Goal: Use online tool/utility: Utilize a website feature to perform a specific function

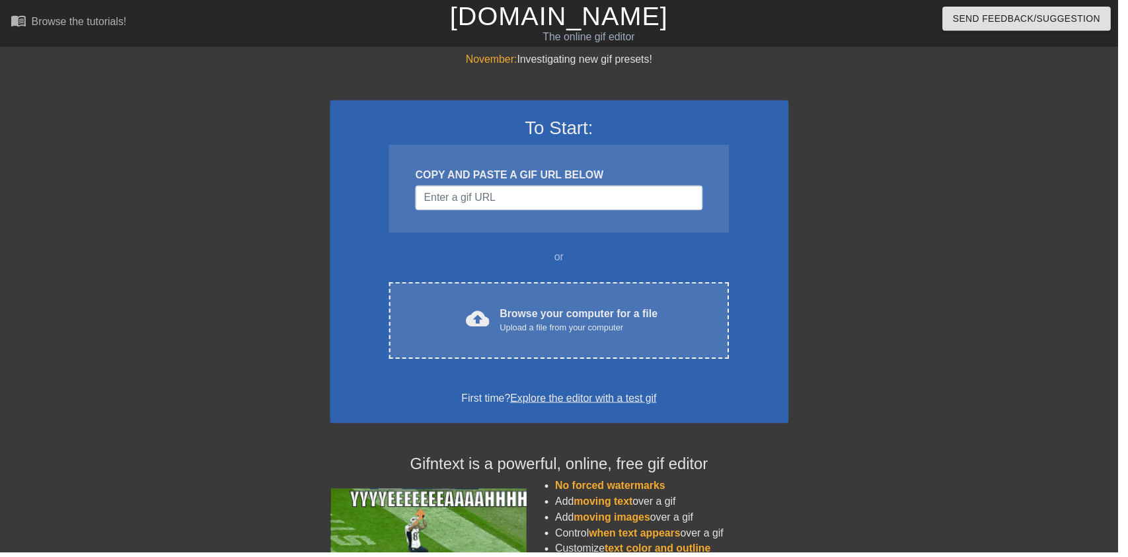
click at [616, 307] on div "cloud_upload Browse your computer for a file Upload a file from your computer C…" at bounding box center [563, 323] width 342 height 77
click at [478, 307] on div "cloud_upload Browse your computer for a file Upload a file from your computer C…" at bounding box center [563, 323] width 342 height 77
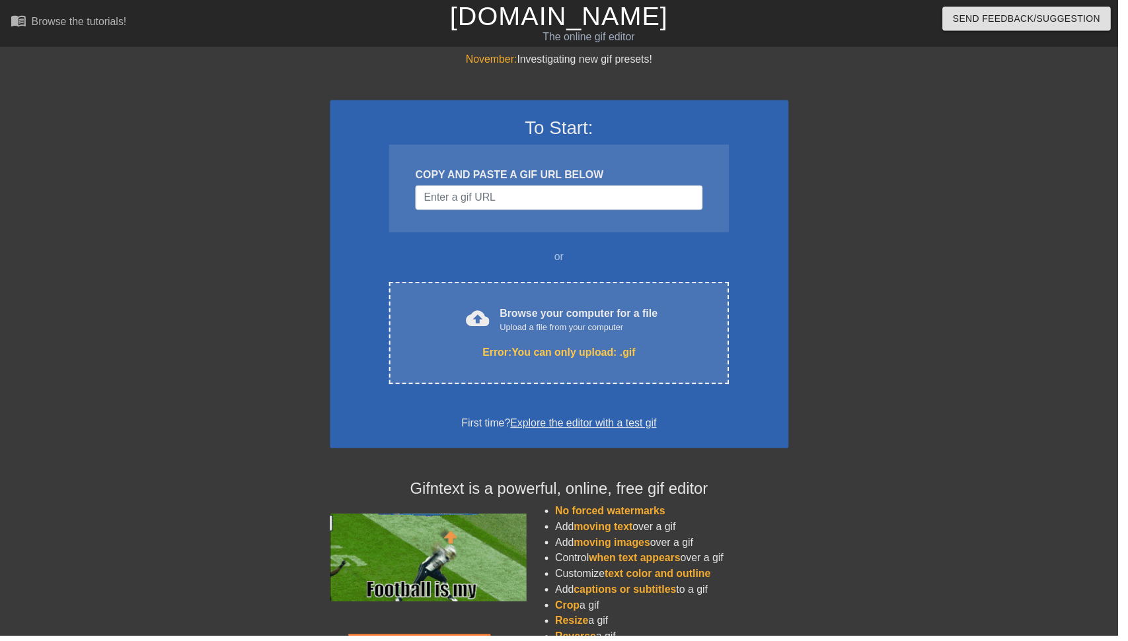
click at [437, 310] on div "cloud_upload Browse your computer for a file Upload a file from your computer" at bounding box center [563, 323] width 287 height 30
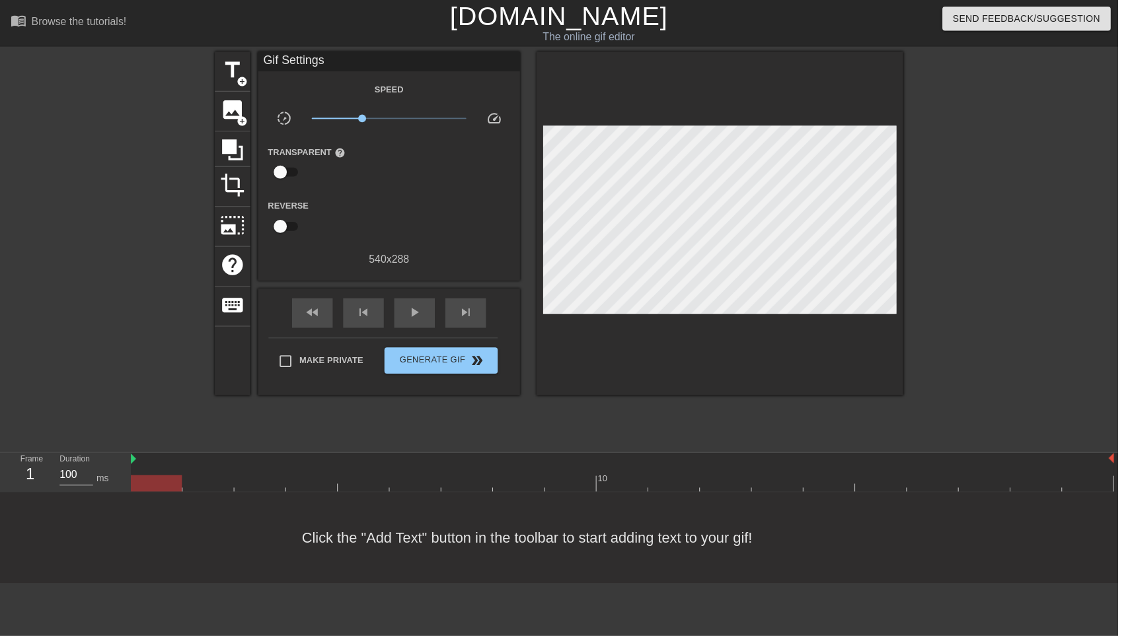
click at [227, 118] on span "image" at bounding box center [234, 110] width 25 height 25
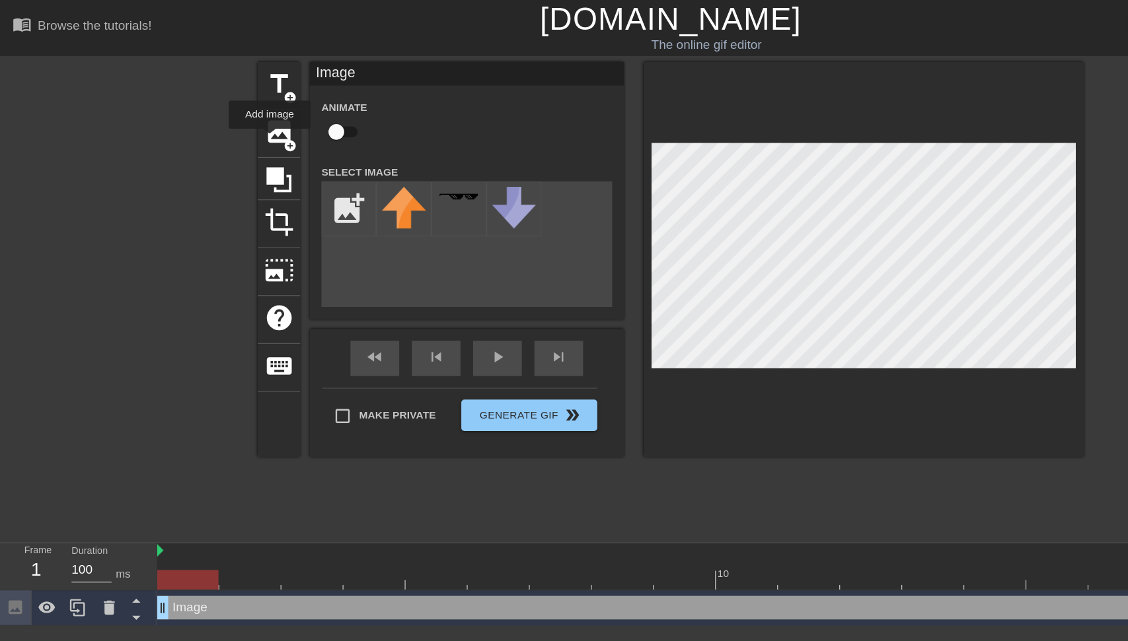
click at [291, 106] on input "checkbox" at bounding box center [282, 110] width 75 height 25
checkbox input "true"
click at [281, 171] on input "file" at bounding box center [293, 175] width 45 height 45
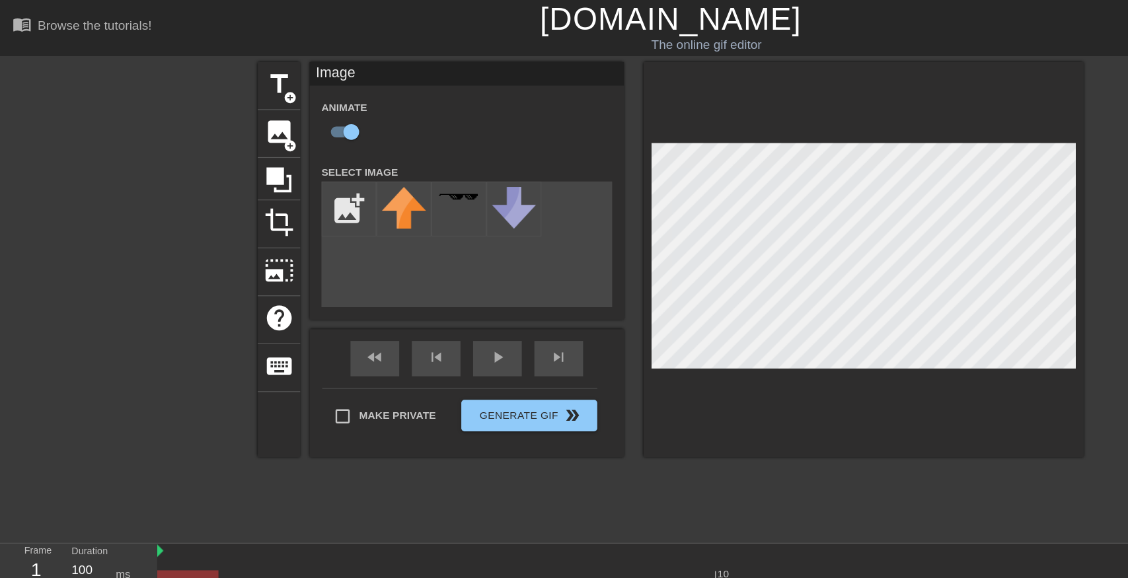
type input "C:\fakepath\987654567895432.png"
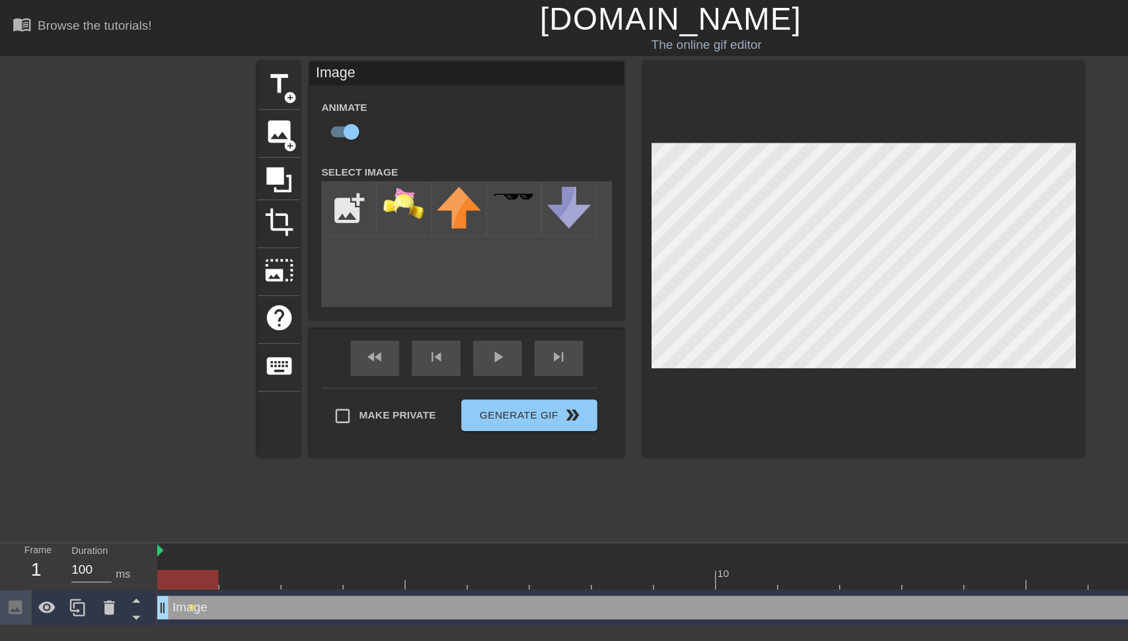
click at [328, 170] on img at bounding box center [339, 171] width 37 height 28
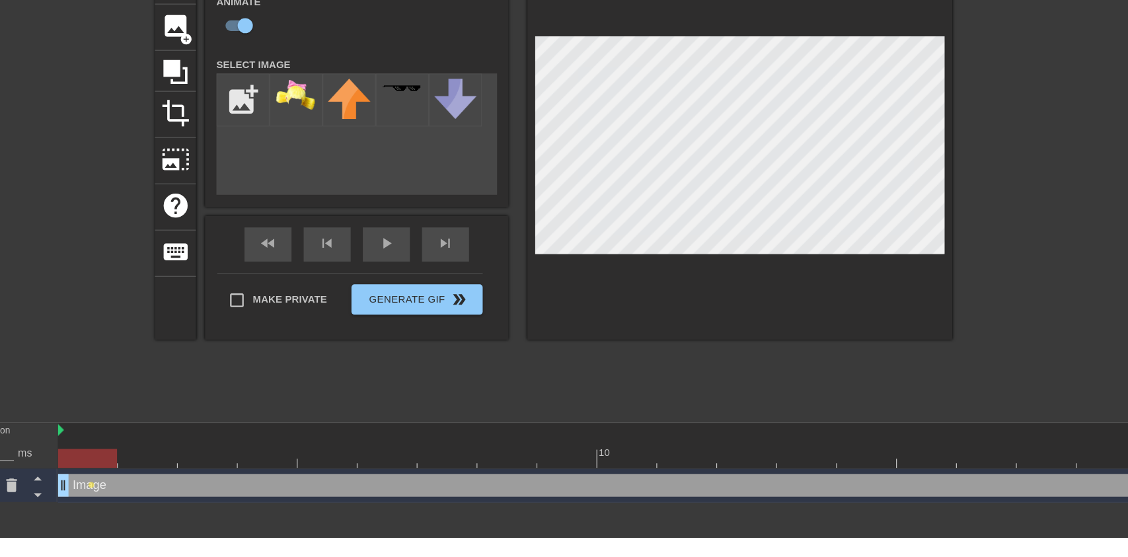
click at [87, 519] on div at bounding box center [92, 511] width 26 height 29
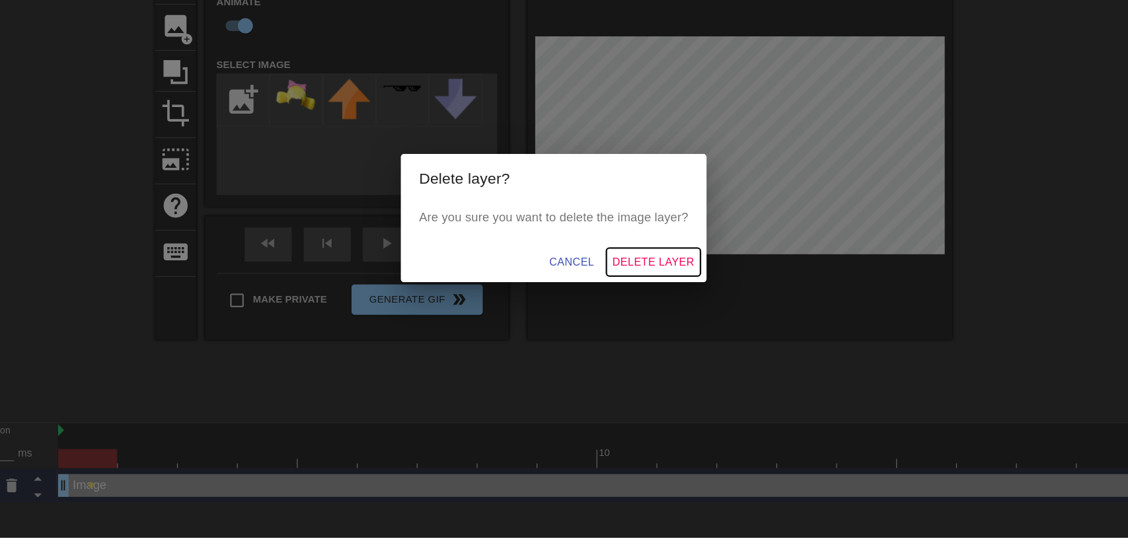
click at [670, 325] on span "Delete Layer" at bounding box center [650, 316] width 71 height 17
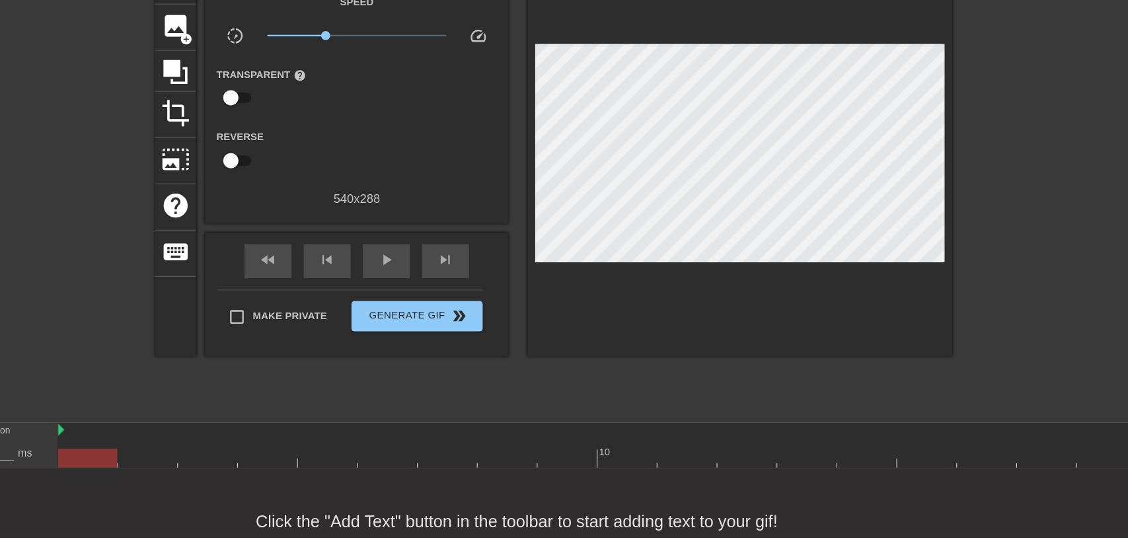
click at [240, 146] on icon at bounding box center [234, 151] width 25 height 25
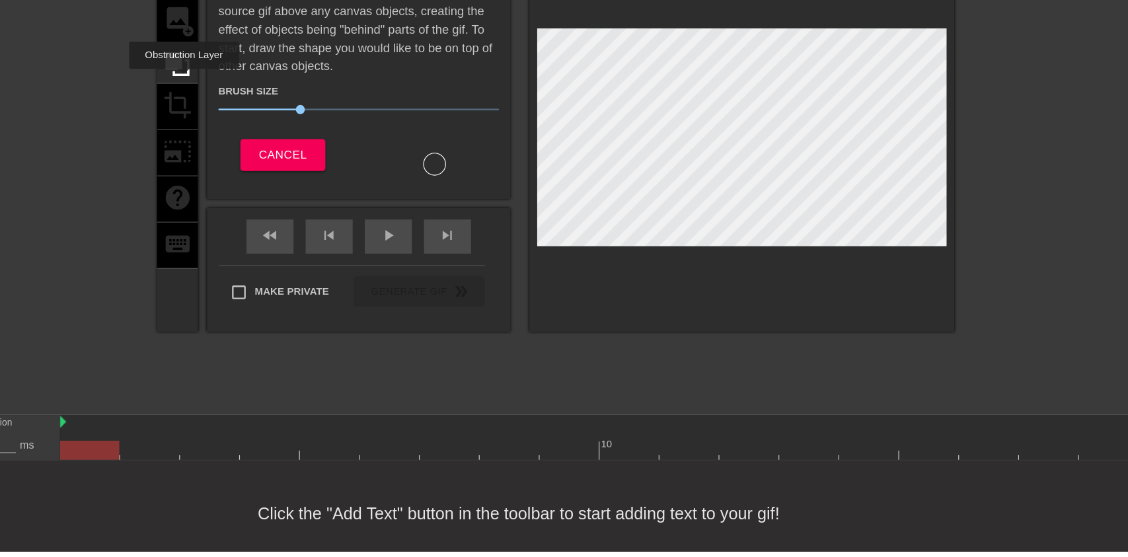
scroll to position [18, 0]
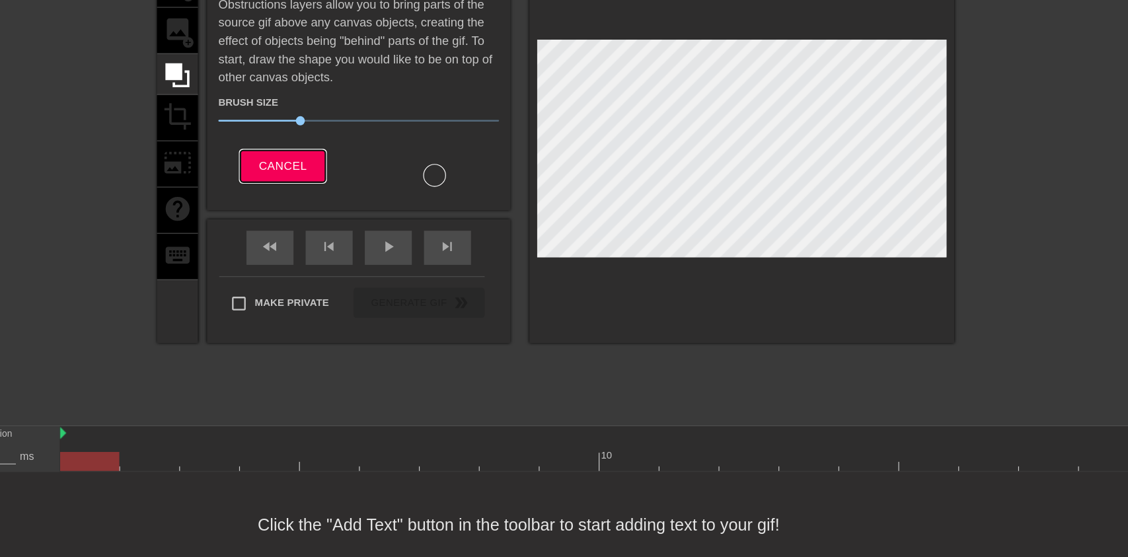
click at [307, 215] on span "Cancel" at bounding box center [326, 212] width 42 height 17
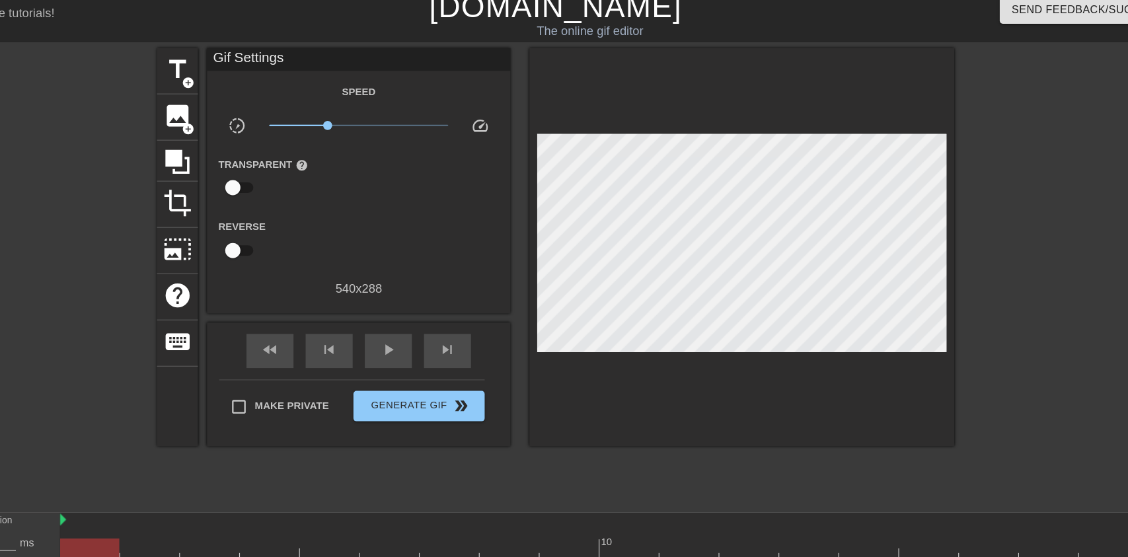
scroll to position [9, 0]
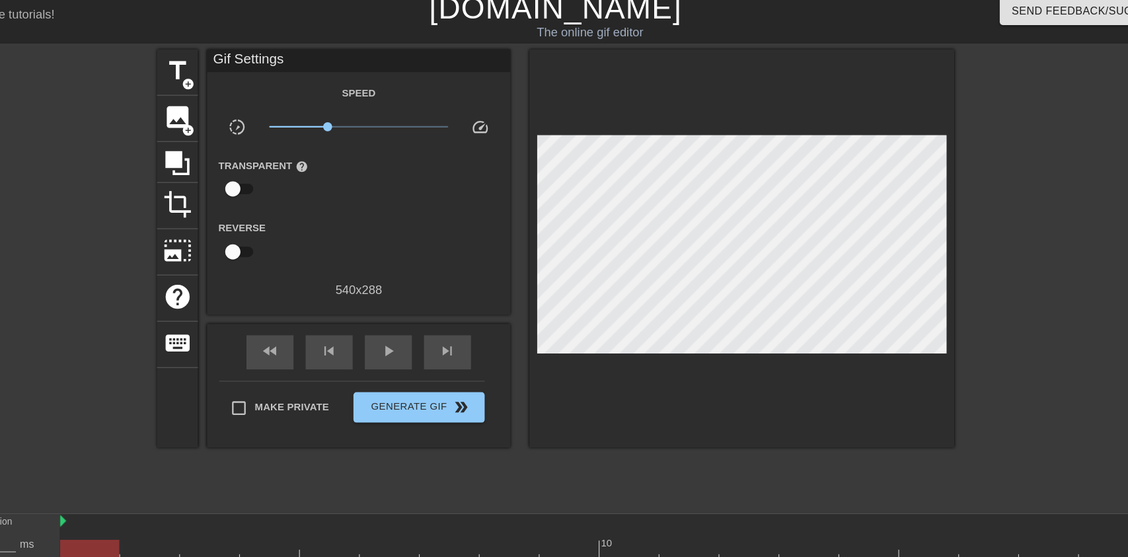
click at [226, 90] on span "image" at bounding box center [234, 101] width 25 height 25
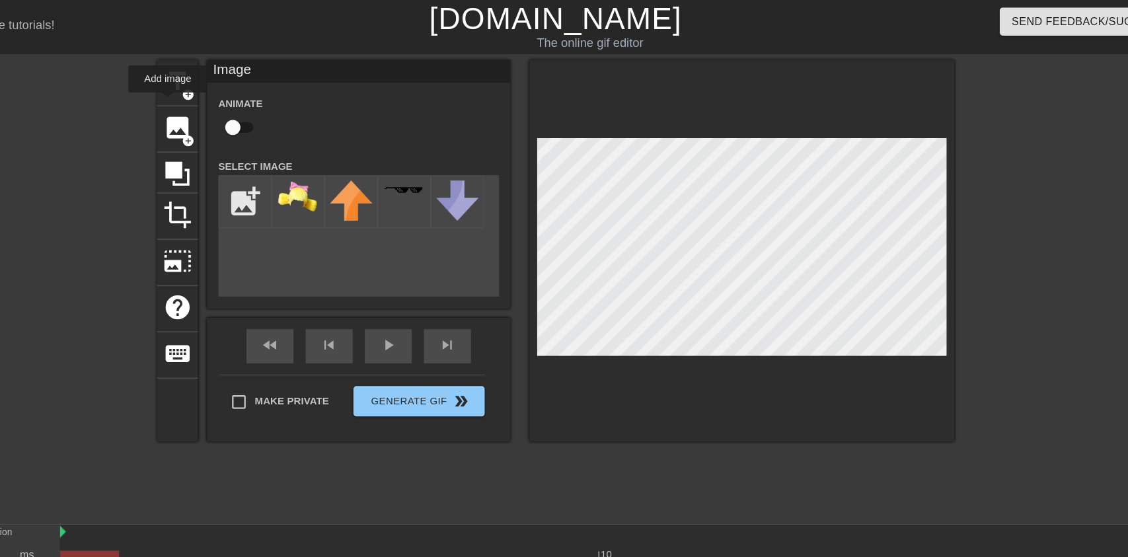
scroll to position [0, 0]
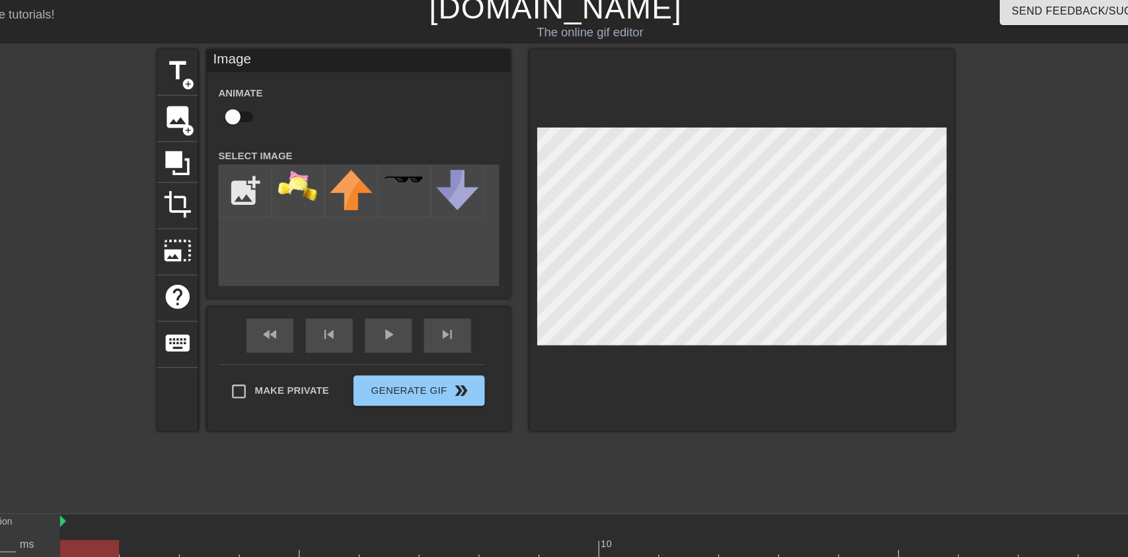
click at [334, 166] on img at bounding box center [339, 171] width 37 height 28
click at [283, 112] on input "checkbox" at bounding box center [282, 110] width 75 height 25
click at [287, 110] on input "checkbox" at bounding box center [295, 110] width 75 height 25
click at [286, 118] on input "checkbox" at bounding box center [282, 110] width 75 height 25
checkbox input "true"
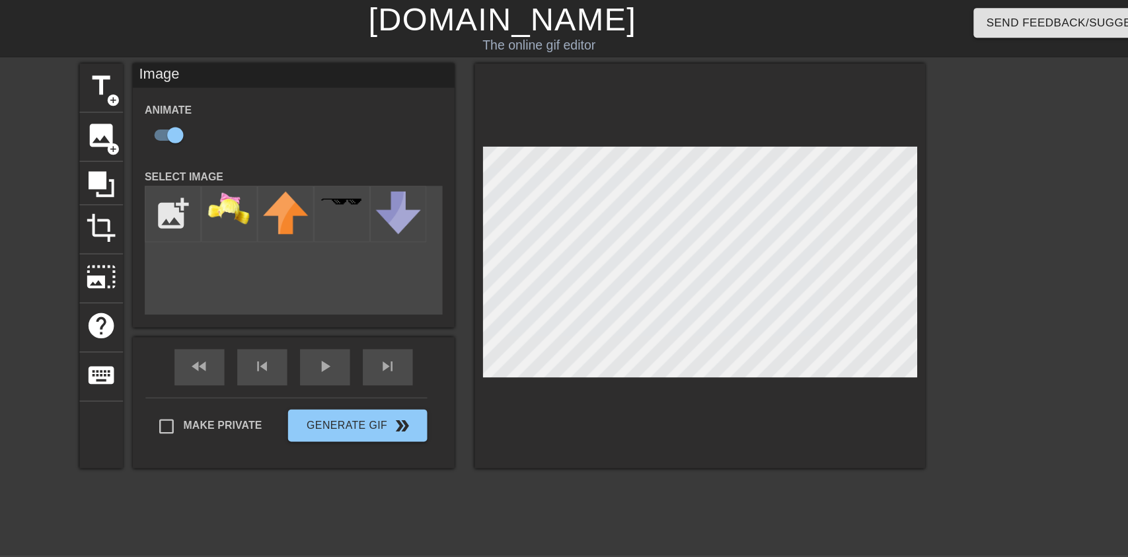
click at [412, 301] on div "fast_rewind skip_previous play_arrow skip_next" at bounding box center [392, 302] width 215 height 50
click at [412, 297] on div "fast_rewind skip_previous play_arrow skip_next" at bounding box center [392, 302] width 215 height 50
click at [424, 291] on div "fast_rewind skip_previous play_arrow skip_next" at bounding box center [392, 302] width 215 height 50
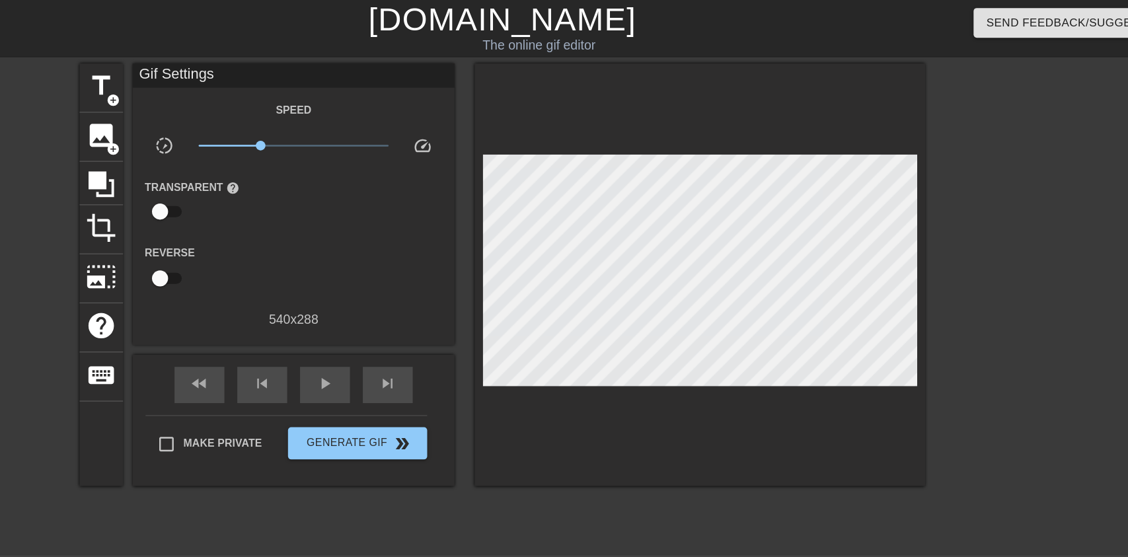
click at [411, 306] on div "play_arrow" at bounding box center [418, 316] width 41 height 30
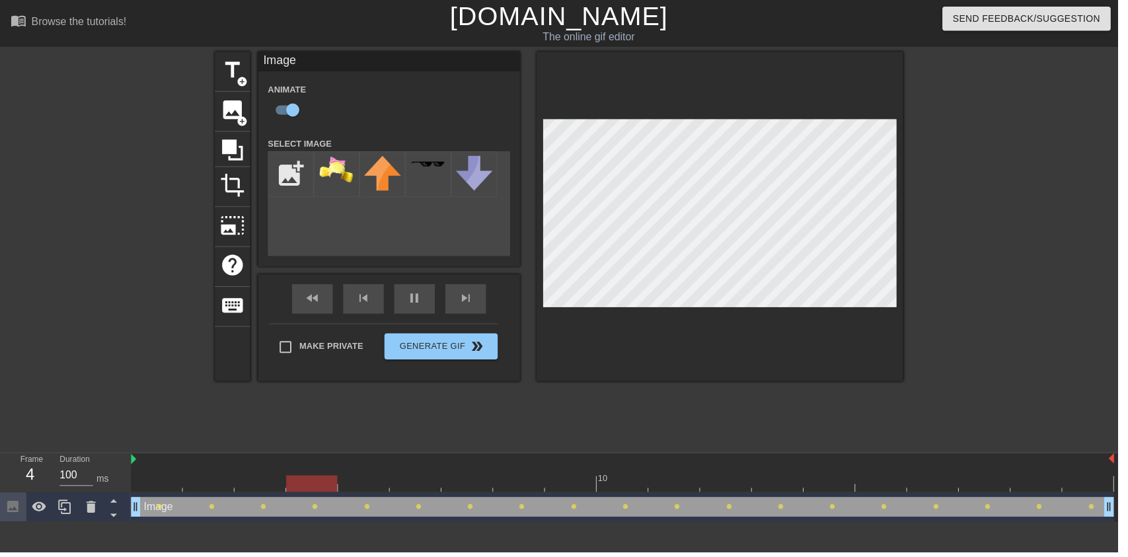
click at [406, 307] on div "pause" at bounding box center [418, 302] width 41 height 30
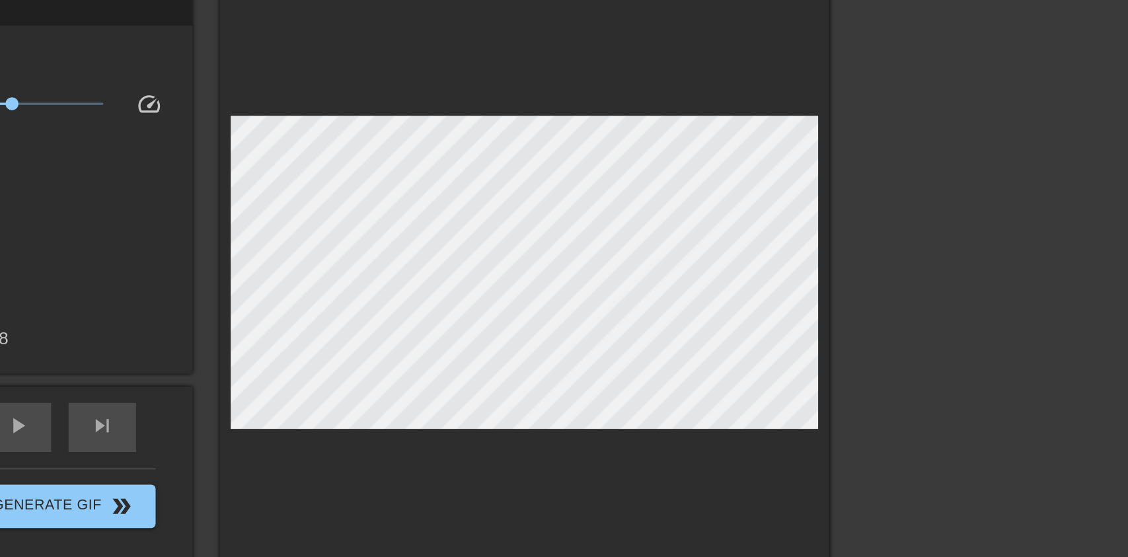
click at [890, 120] on div at bounding box center [726, 225] width 370 height 347
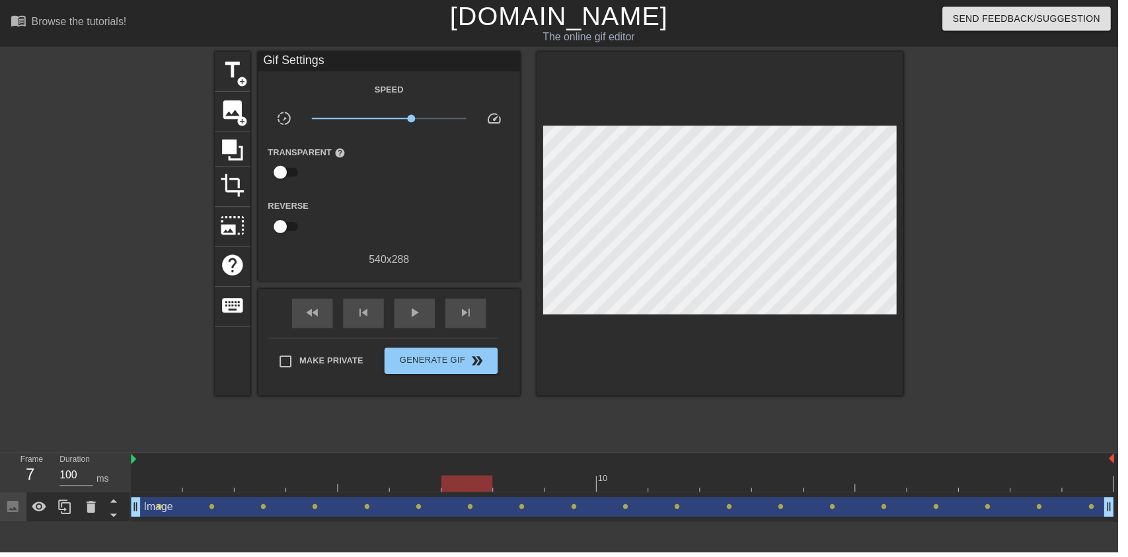
click at [427, 324] on div "play_arrow" at bounding box center [418, 316] width 41 height 30
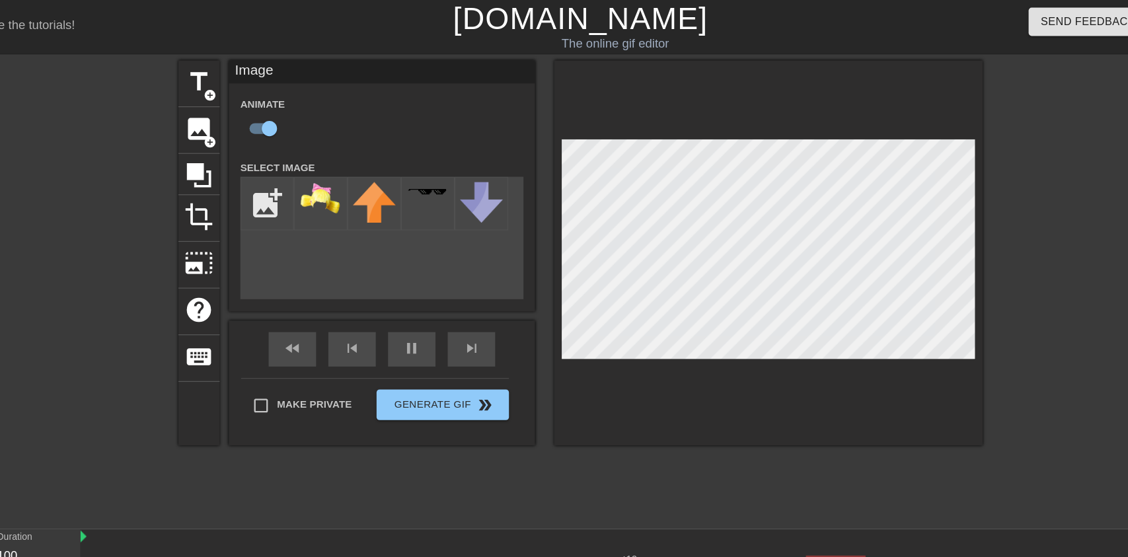
click at [433, 294] on div "fast_rewind skip_previous pause skip_next" at bounding box center [392, 302] width 215 height 50
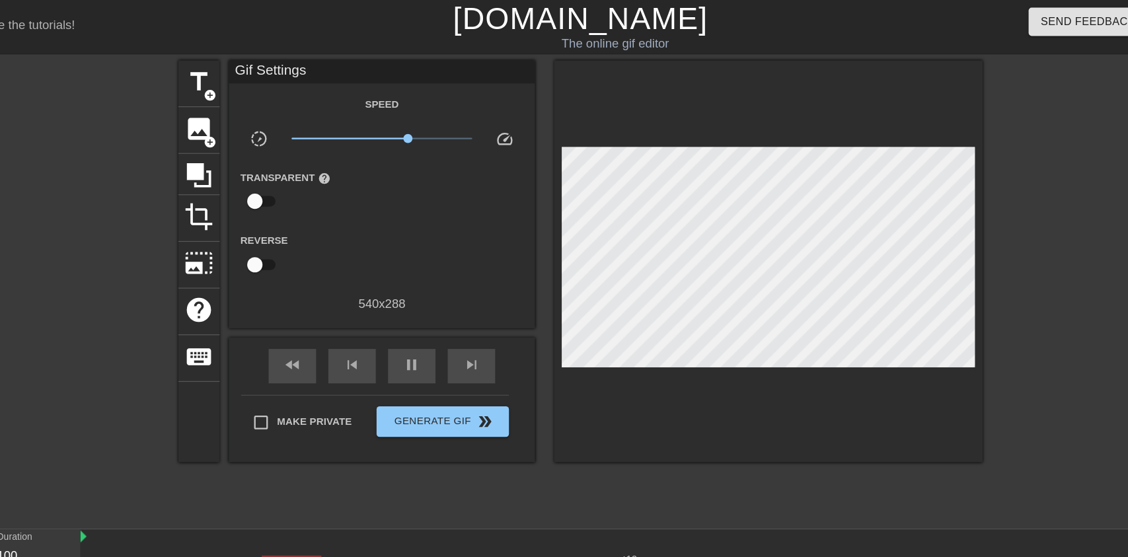
click at [420, 323] on span "pause" at bounding box center [418, 315] width 16 height 16
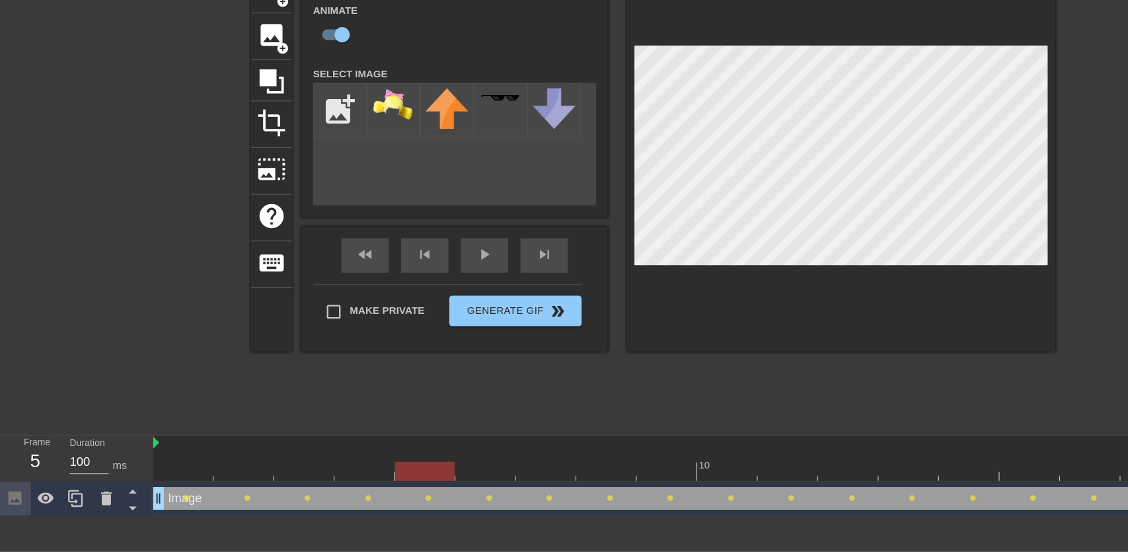
click at [87, 515] on icon at bounding box center [92, 511] width 16 height 16
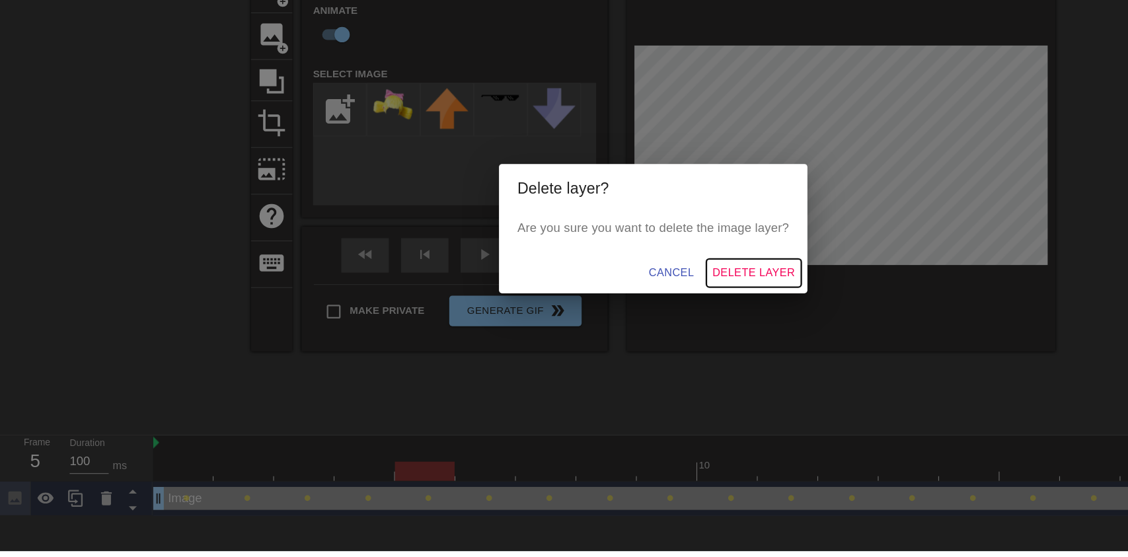
click at [641, 328] on button "Delete Layer" at bounding box center [651, 317] width 82 height 24
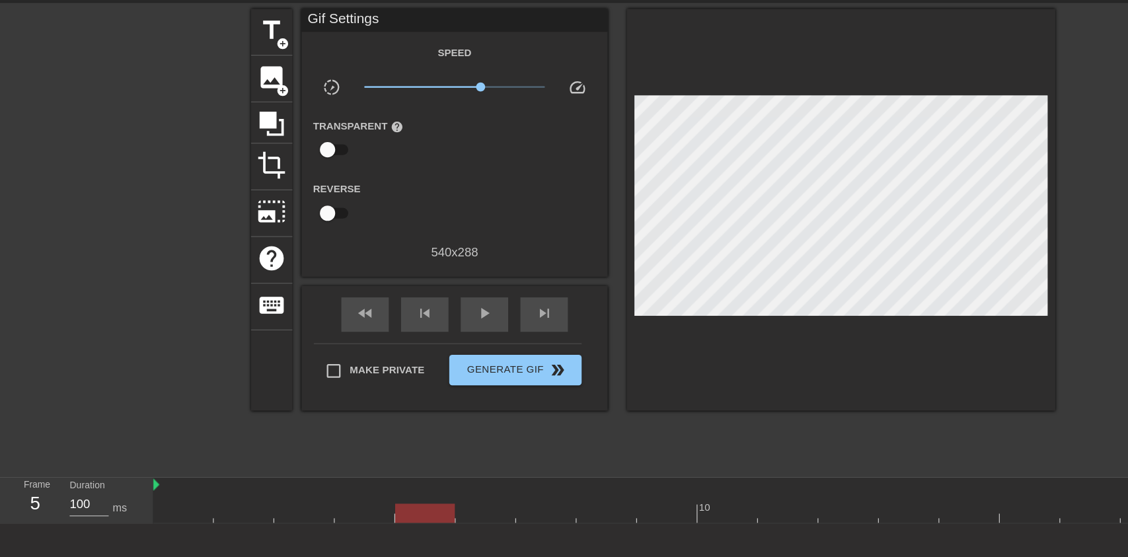
click at [233, 118] on span "image" at bounding box center [234, 110] width 25 height 25
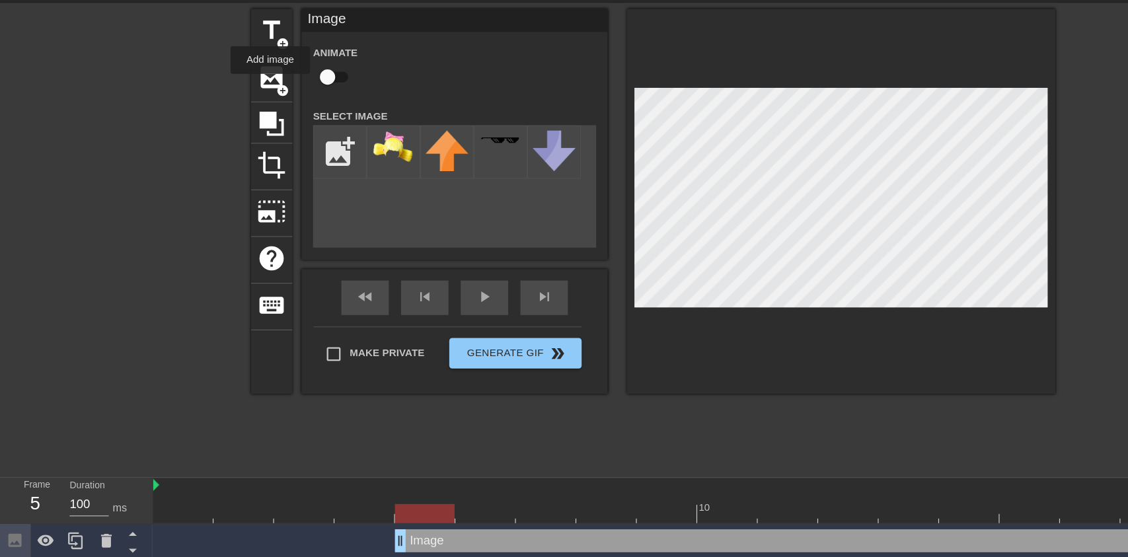
click at [283, 118] on input "checkbox" at bounding box center [282, 110] width 75 height 25
checkbox input "true"
click at [283, 169] on input "file" at bounding box center [293, 175] width 45 height 45
click at [293, 167] on input "file" at bounding box center [293, 175] width 45 height 45
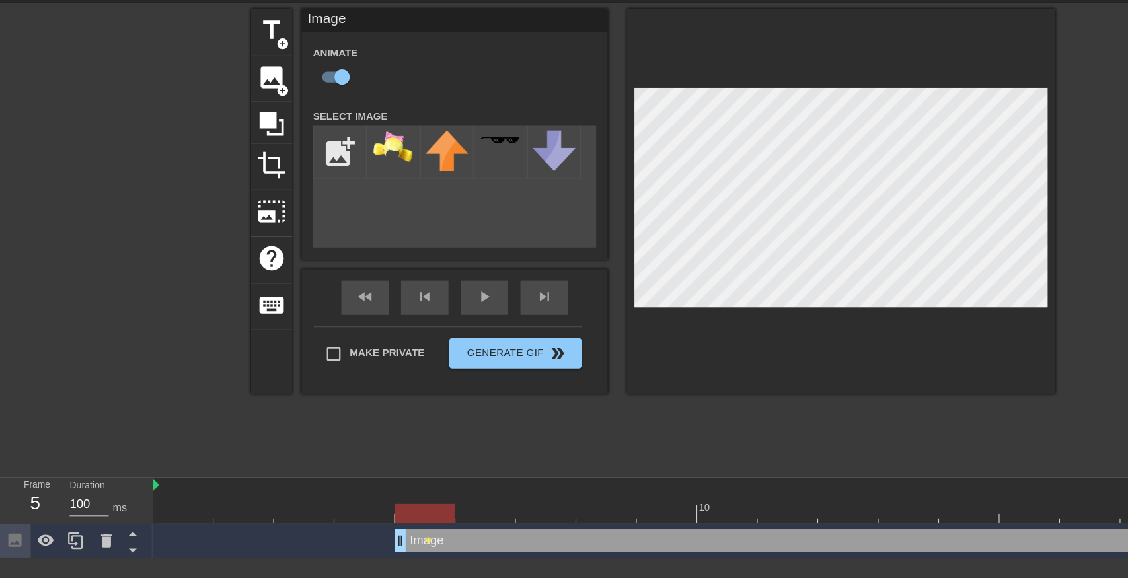
type input "C:\fakepath\330971598_719403286344300_7218715197563778509_n (1) (1).png"
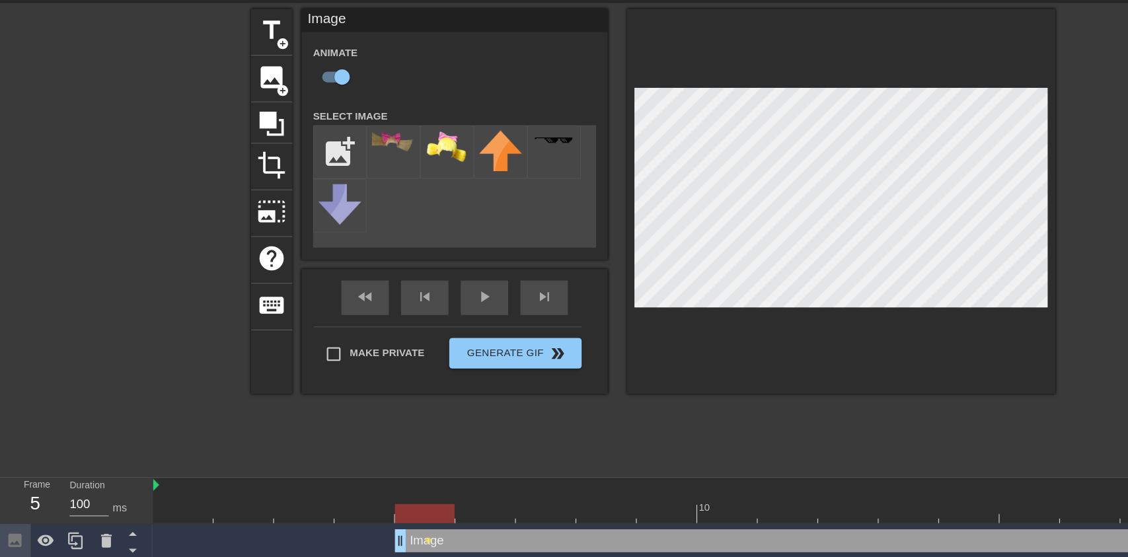
click at [334, 176] on div at bounding box center [339, 176] width 46 height 46
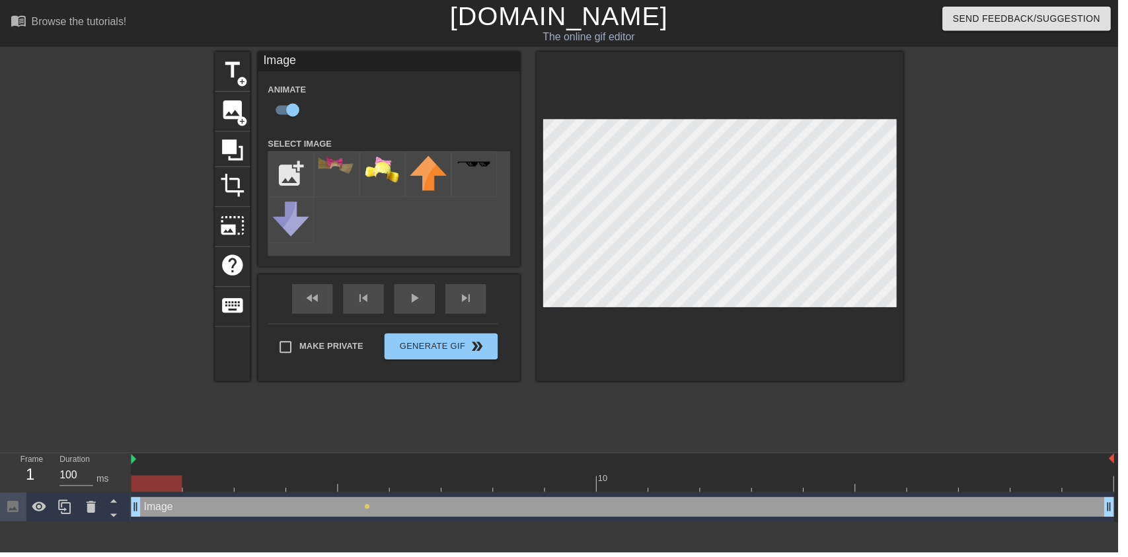
click at [417, 312] on div "play_arrow" at bounding box center [418, 302] width 41 height 30
click at [421, 315] on div "pause" at bounding box center [418, 302] width 41 height 30
click at [752, 478] on div at bounding box center [732, 478] width 52 height 17
click at [797, 486] on div at bounding box center [628, 488] width 992 height 17
click at [604, 482] on div at bounding box center [628, 488] width 992 height 17
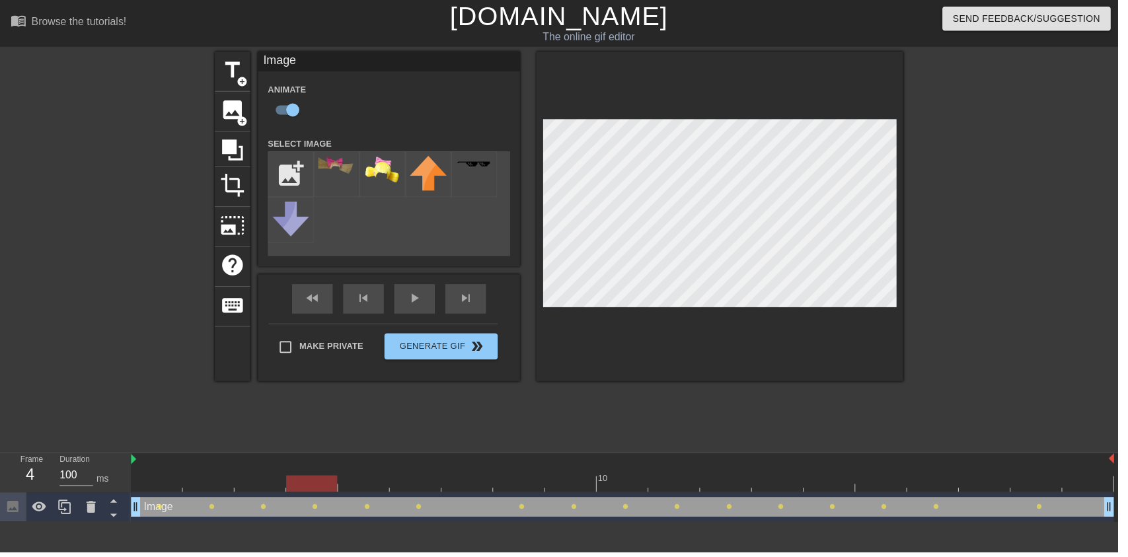
click at [498, 487] on div at bounding box center [628, 488] width 992 height 17
click at [632, 484] on div at bounding box center [628, 488] width 992 height 17
click at [408, 488] on div at bounding box center [628, 488] width 992 height 17
click at [423, 300] on div "fast_rewind skip_previous play_arrow skip_next" at bounding box center [392, 302] width 215 height 50
click at [1107, 185] on div at bounding box center [1026, 250] width 198 height 396
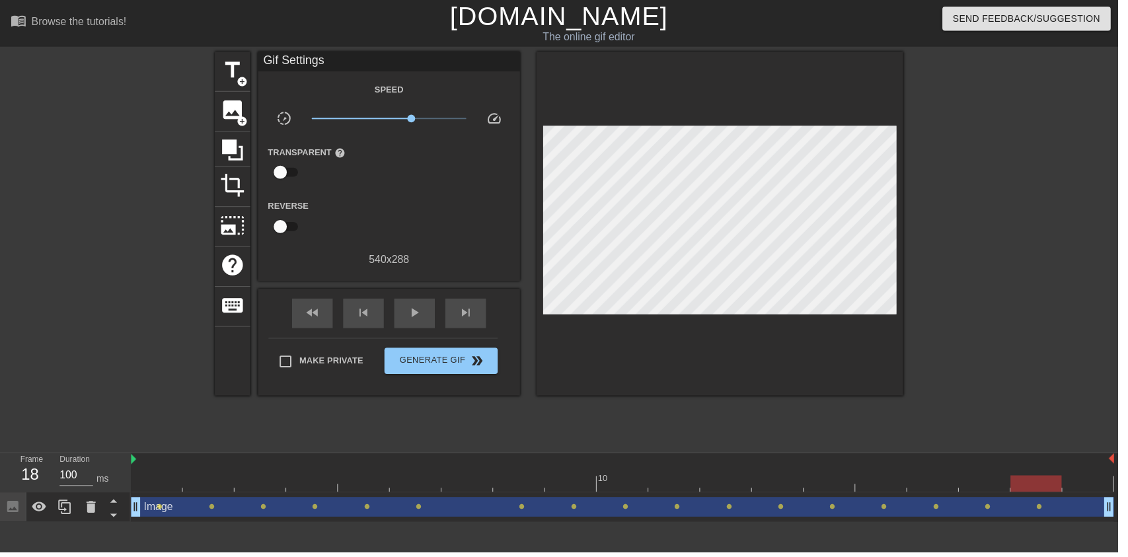
click at [1081, 238] on div at bounding box center [1026, 250] width 198 height 396
click at [406, 328] on div "play_arrow" at bounding box center [418, 316] width 41 height 30
click at [435, 325] on div "pause" at bounding box center [418, 316] width 41 height 30
click at [427, 324] on div "play_arrow" at bounding box center [418, 316] width 41 height 30
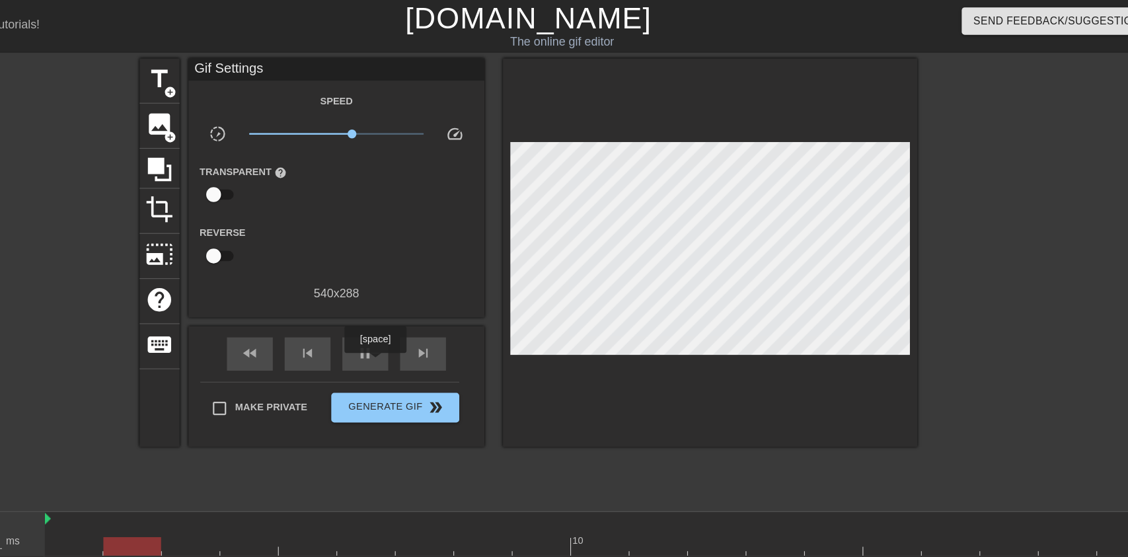
click at [429, 328] on div "pause" at bounding box center [418, 316] width 41 height 30
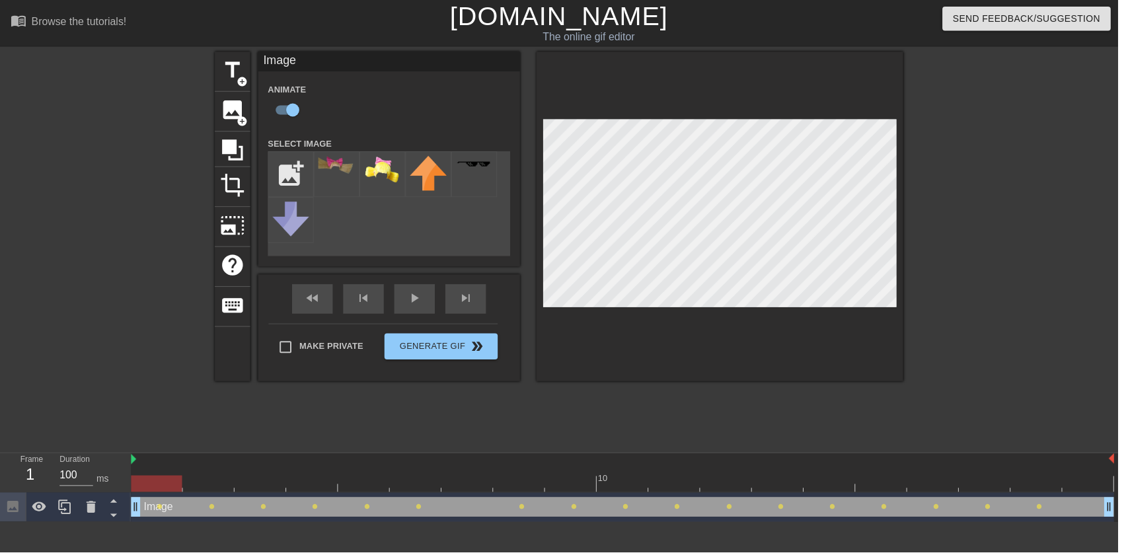
click at [423, 308] on div "play_arrow" at bounding box center [418, 302] width 41 height 30
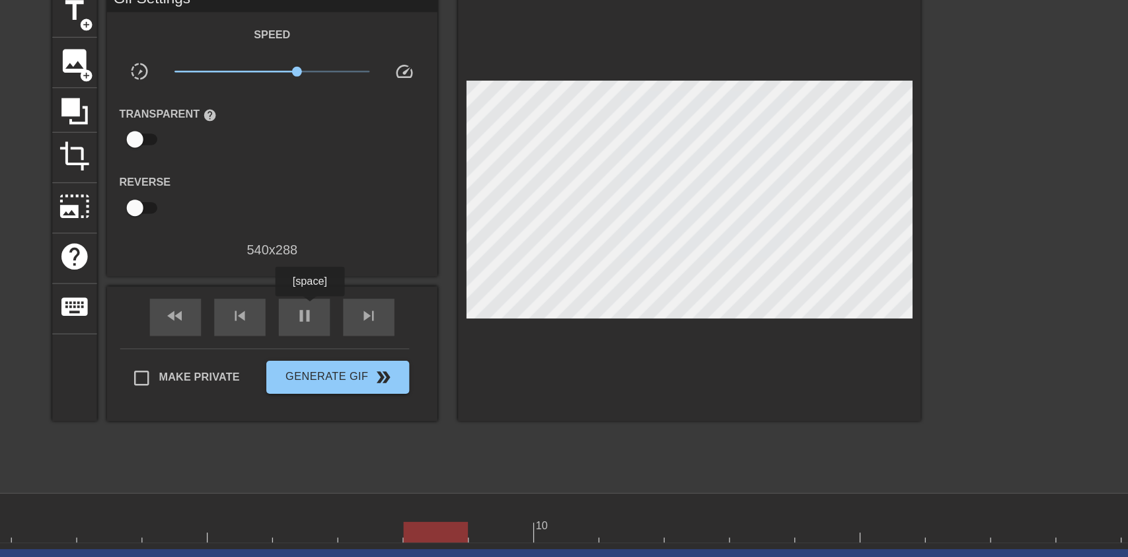
click at [408, 330] on div "pause" at bounding box center [418, 316] width 41 height 30
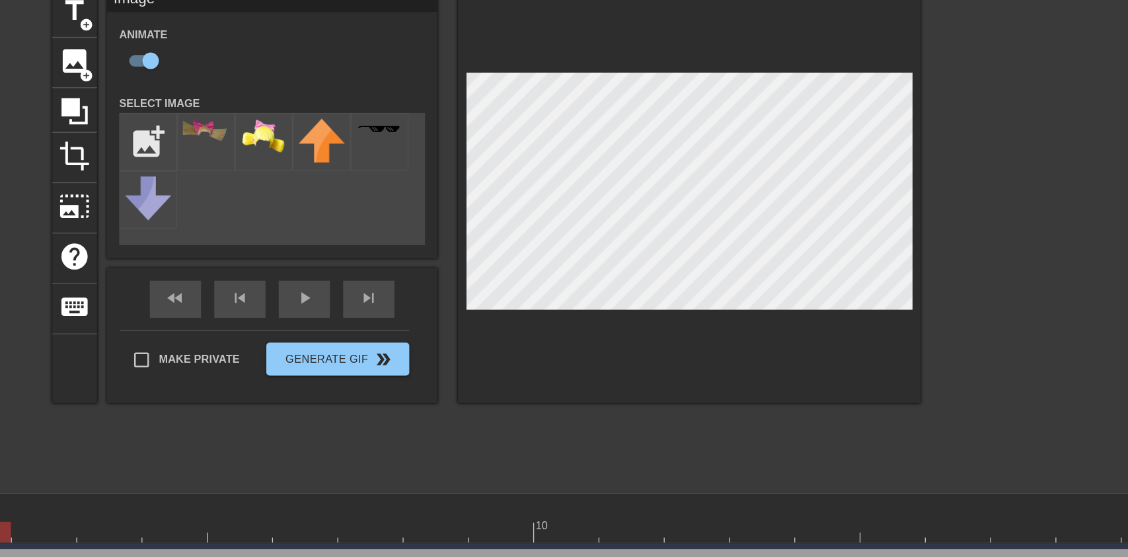
click at [421, 305] on div "play_arrow" at bounding box center [418, 302] width 41 height 30
click at [417, 314] on div "pause" at bounding box center [418, 302] width 41 height 30
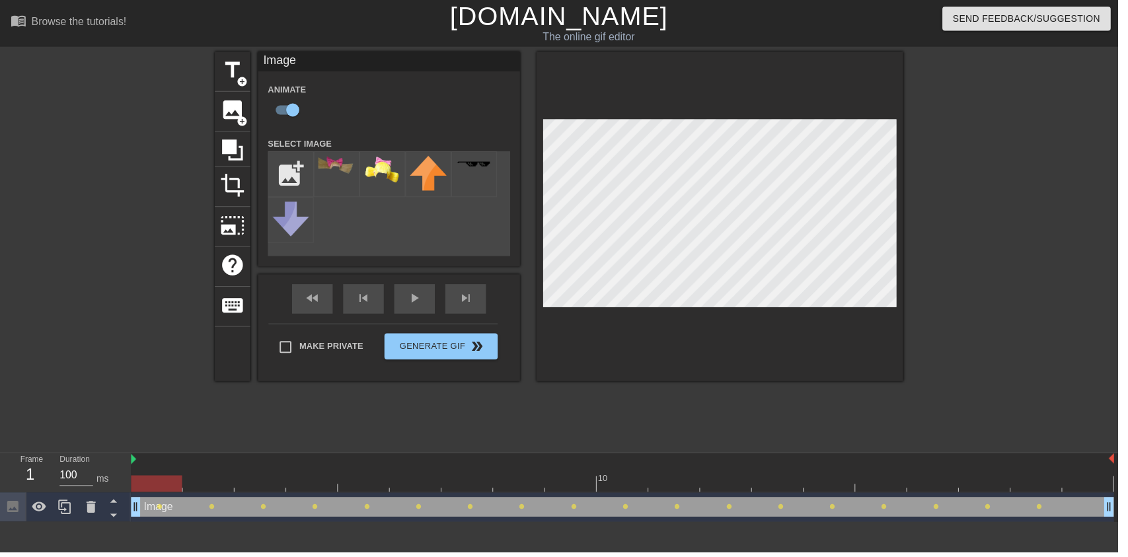
click at [412, 311] on div "play_arrow" at bounding box center [418, 302] width 41 height 30
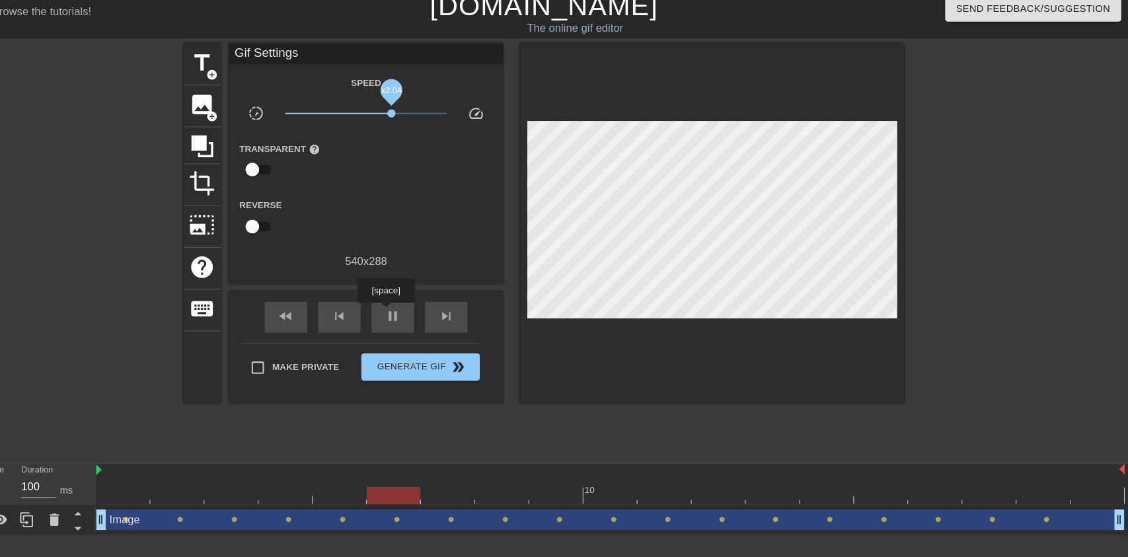
click at [416, 322] on span "pause" at bounding box center [418, 315] width 16 height 16
click at [427, 314] on div "play_arrow" at bounding box center [418, 316] width 41 height 30
click at [417, 326] on div "pause" at bounding box center [418, 316] width 41 height 30
click at [425, 314] on span "play_arrow" at bounding box center [418, 315] width 16 height 16
click at [425, 315] on span "pause" at bounding box center [418, 315] width 16 height 16
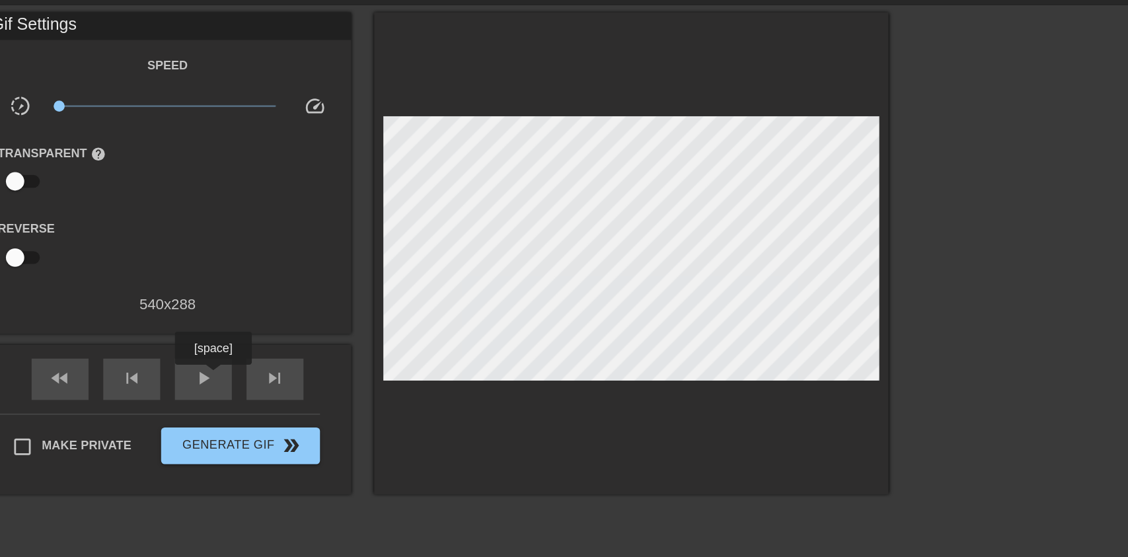
click at [424, 315] on span "play_arrow" at bounding box center [418, 315] width 16 height 16
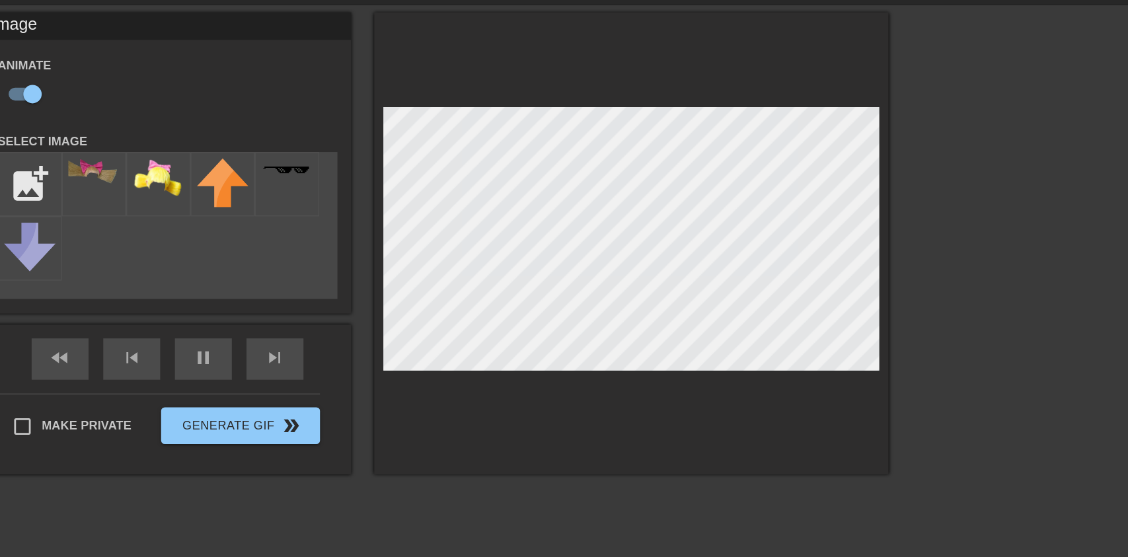
click at [418, 310] on div "pause" at bounding box center [418, 302] width 41 height 30
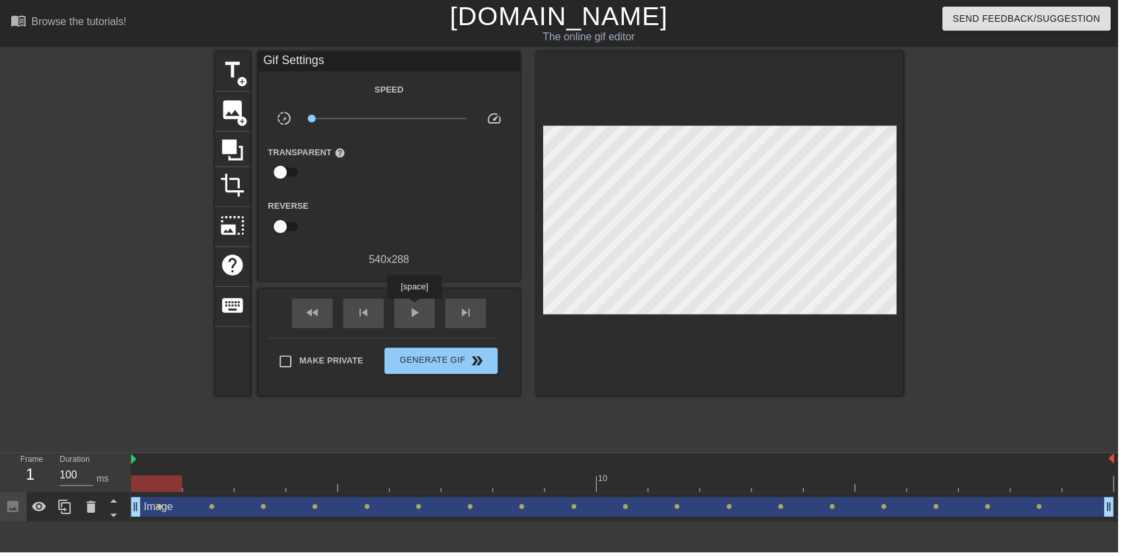
click at [425, 310] on span "play_arrow" at bounding box center [418, 315] width 16 height 16
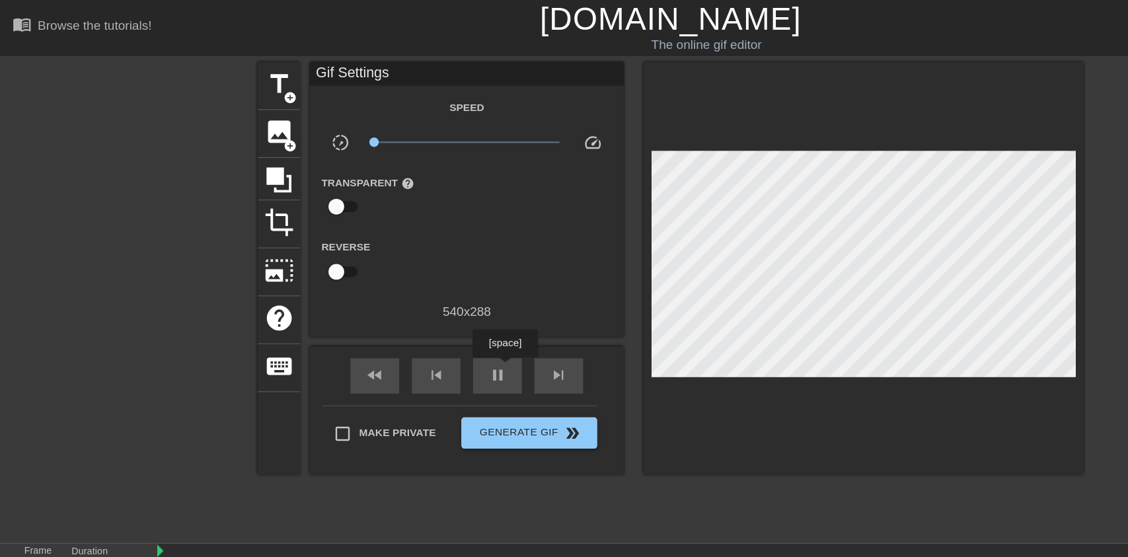
click at [339, 100] on div "Speed slow_motion_video x0.100 speed Transparent help Reverse 540 x 288" at bounding box center [392, 176] width 244 height 188
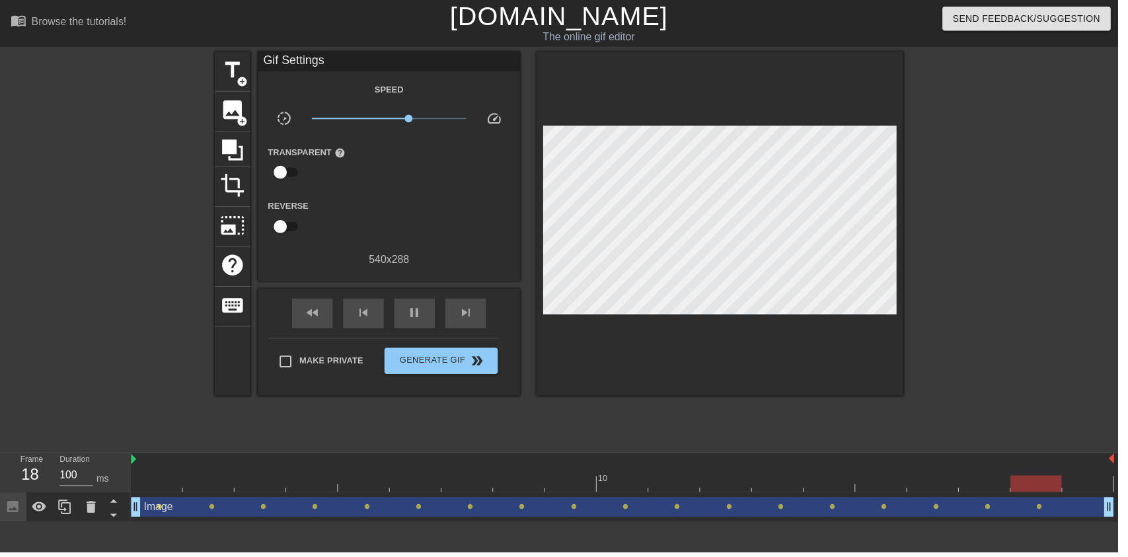
click at [425, 327] on div "pause" at bounding box center [418, 316] width 41 height 30
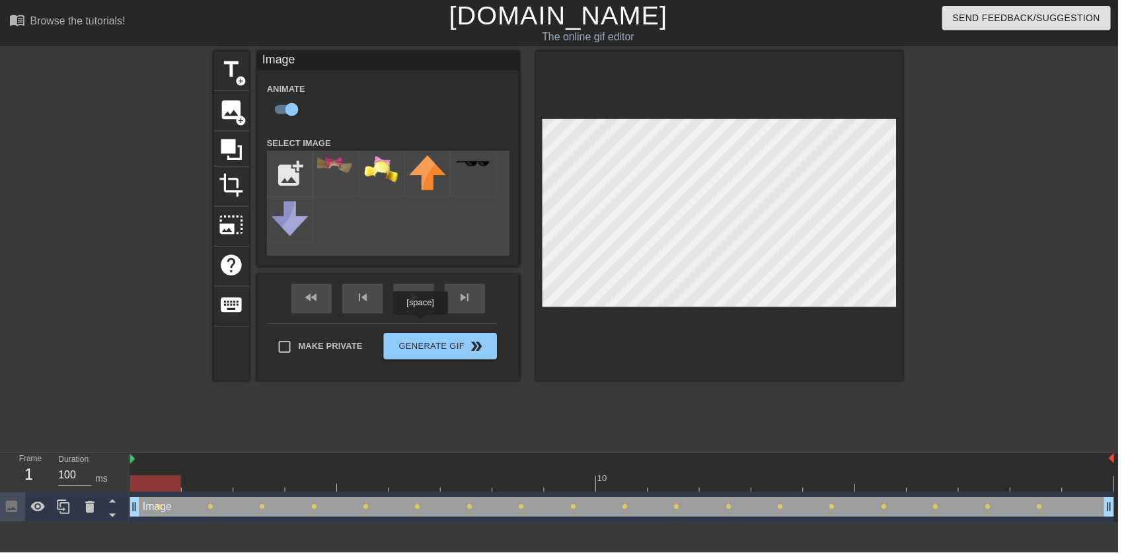
click at [427, 314] on div "play_arrow" at bounding box center [418, 302] width 41 height 30
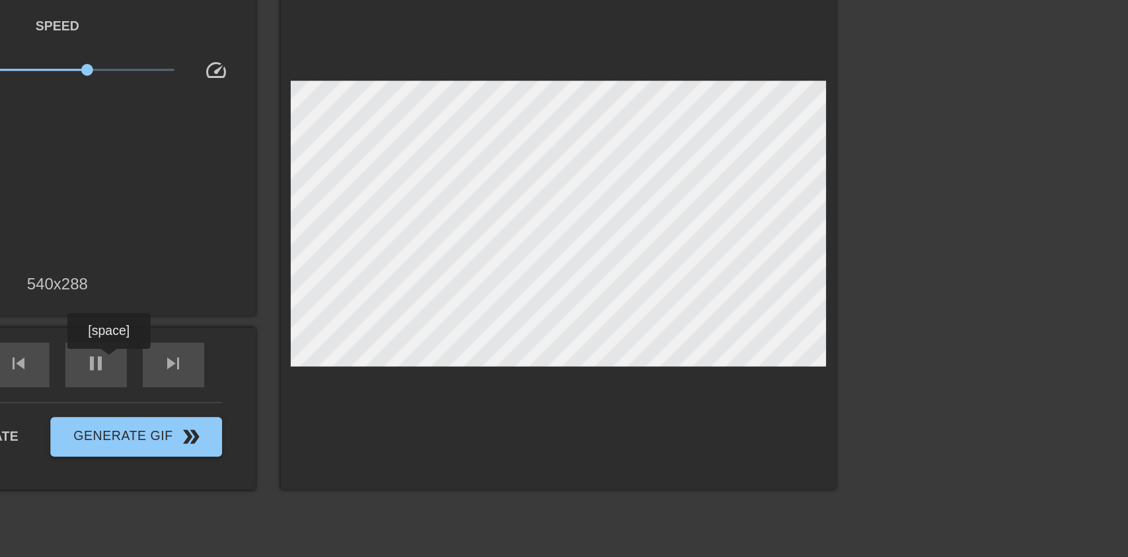
click at [428, 326] on div "pause" at bounding box center [418, 316] width 41 height 30
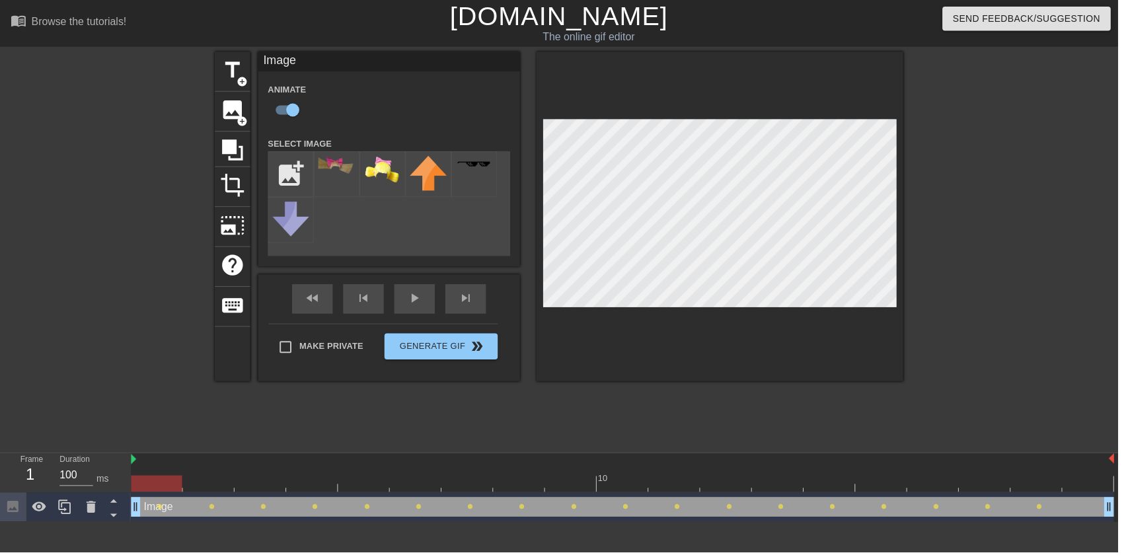
click at [431, 299] on div "fast_rewind skip_previous play_arrow skip_next" at bounding box center [392, 302] width 215 height 50
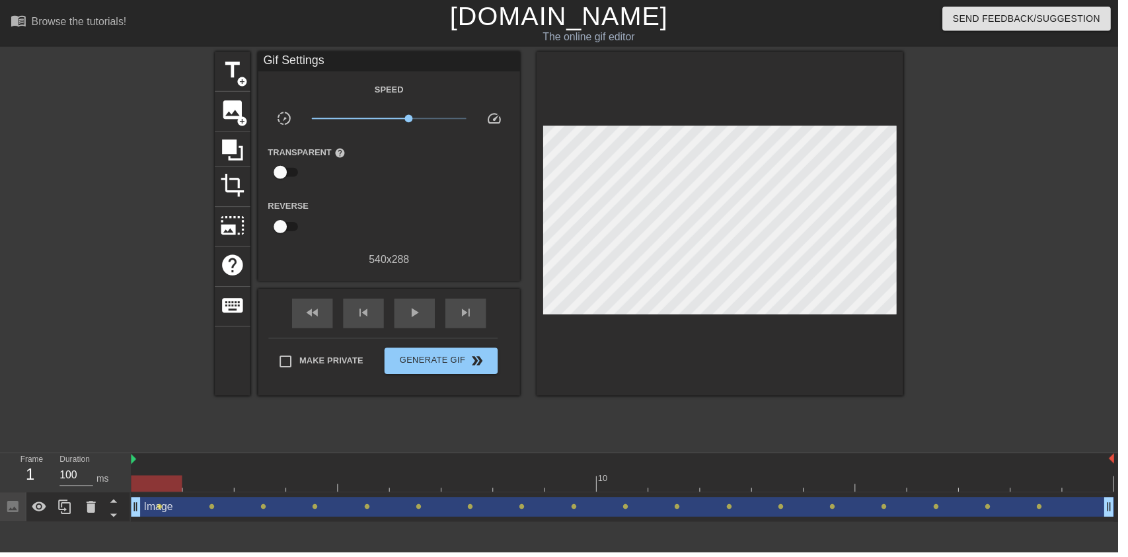
click at [424, 320] on span "play_arrow" at bounding box center [418, 315] width 16 height 16
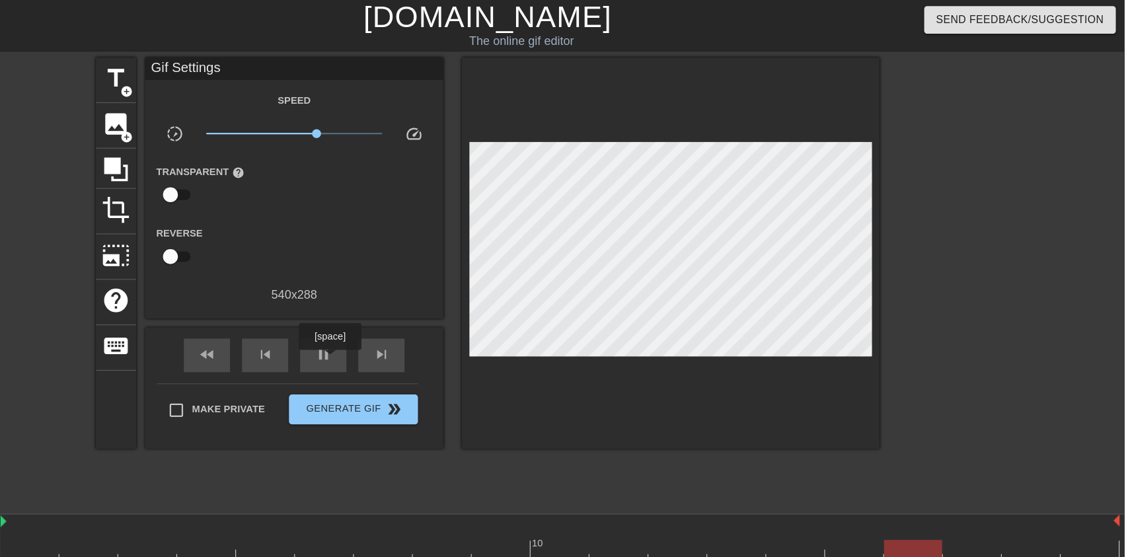
click at [431, 307] on div "pause" at bounding box center [418, 316] width 41 height 30
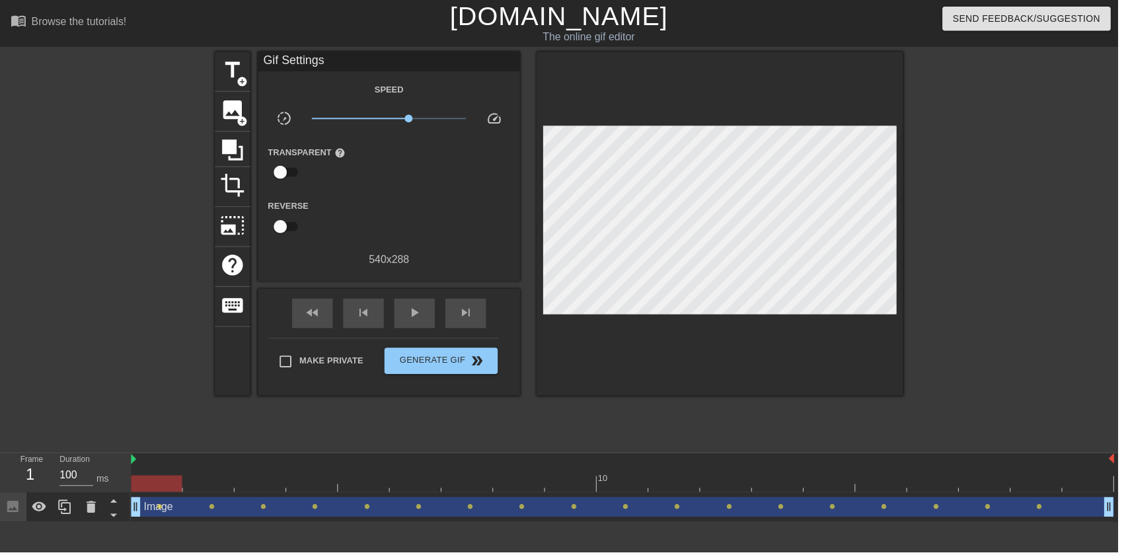
click at [408, 329] on div "play_arrow" at bounding box center [418, 316] width 41 height 30
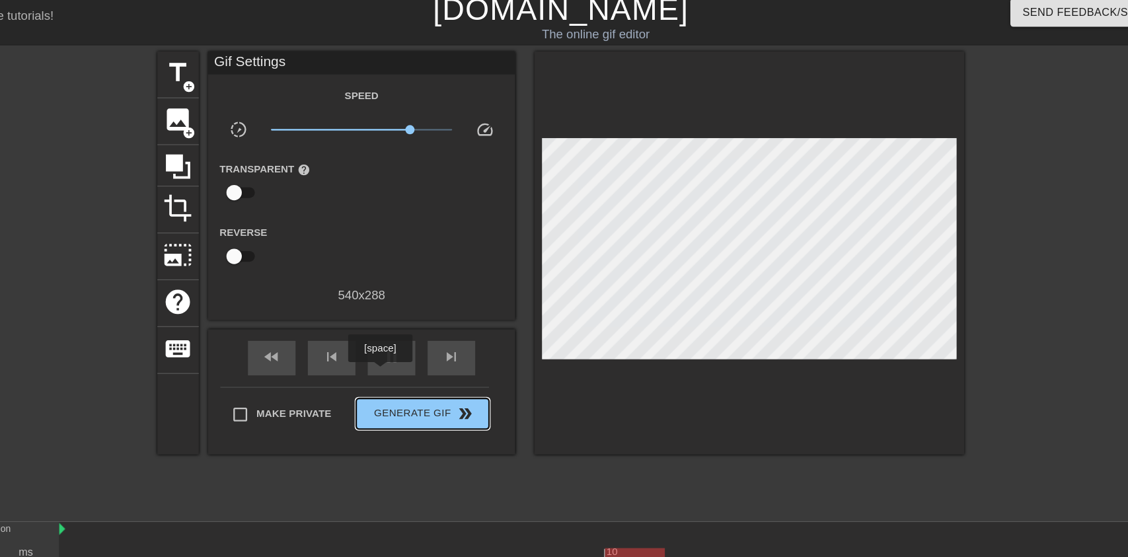
click at [461, 363] on span "Generate Gif double_arrow" at bounding box center [445, 364] width 104 height 16
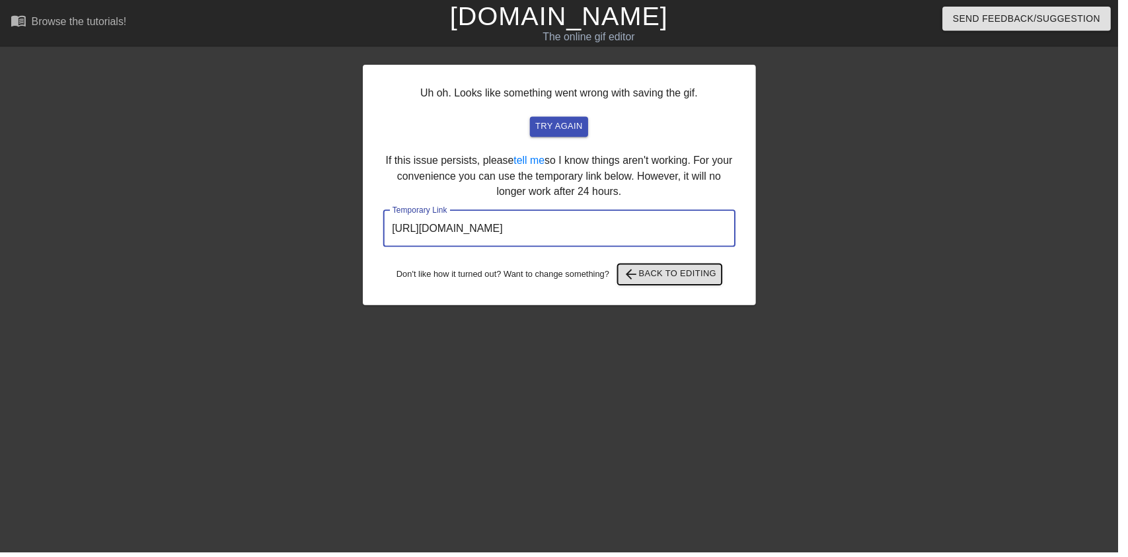
click at [689, 275] on span "arrow_back Back to Editing" at bounding box center [675, 277] width 94 height 16
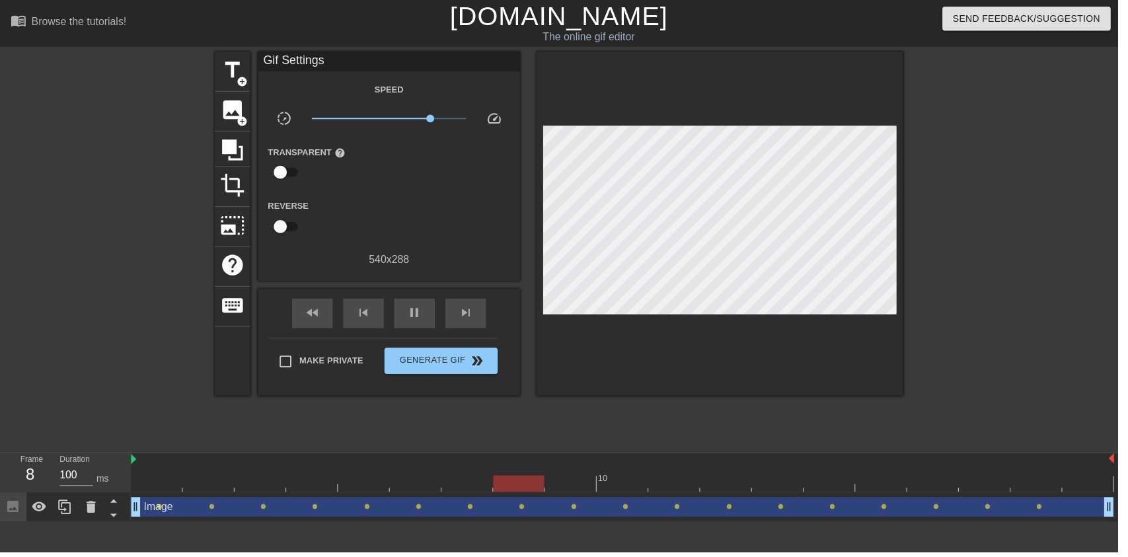
click at [417, 326] on div "pause" at bounding box center [418, 316] width 41 height 30
click at [427, 323] on div "play_arrow" at bounding box center [418, 316] width 41 height 30
click at [451, 313] on div "skip_next" at bounding box center [469, 316] width 41 height 30
click at [432, 312] on div "pause" at bounding box center [418, 316] width 41 height 30
click at [419, 323] on span "play_arrow" at bounding box center [418, 315] width 16 height 16
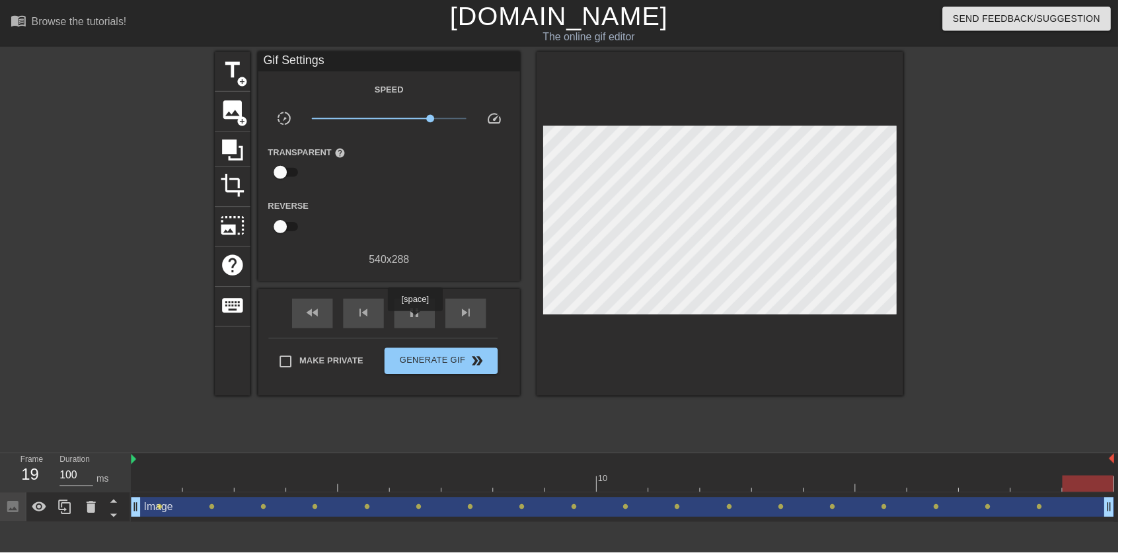
click at [419, 326] on div "pause" at bounding box center [418, 316] width 41 height 30
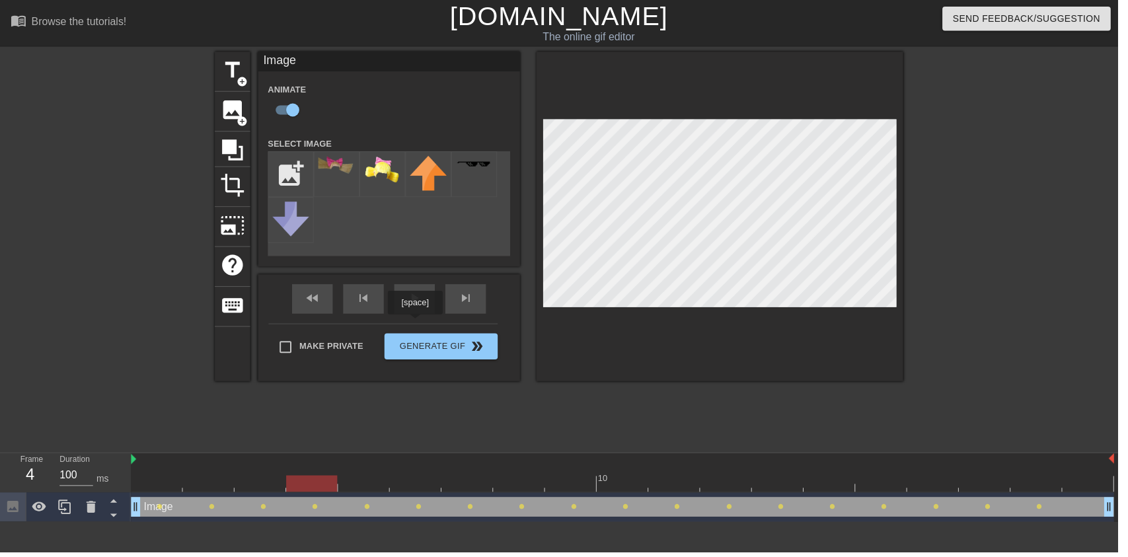
click at [427, 307] on div "play_arrow" at bounding box center [418, 302] width 41 height 30
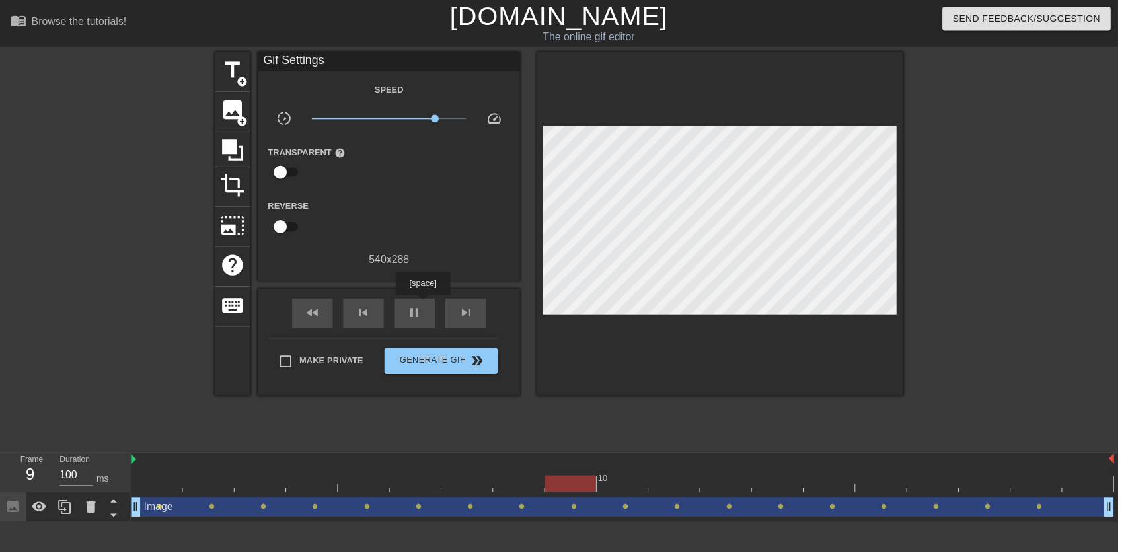
click at [422, 317] on span "pause" at bounding box center [418, 315] width 16 height 16
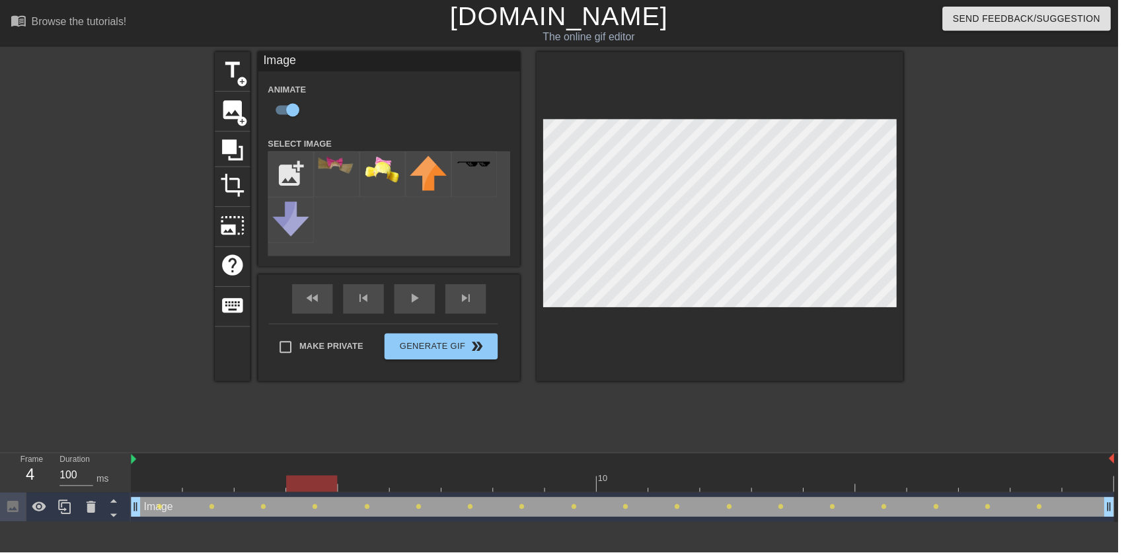
click at [424, 301] on div "fast_rewind skip_previous play_arrow skip_next" at bounding box center [392, 302] width 215 height 50
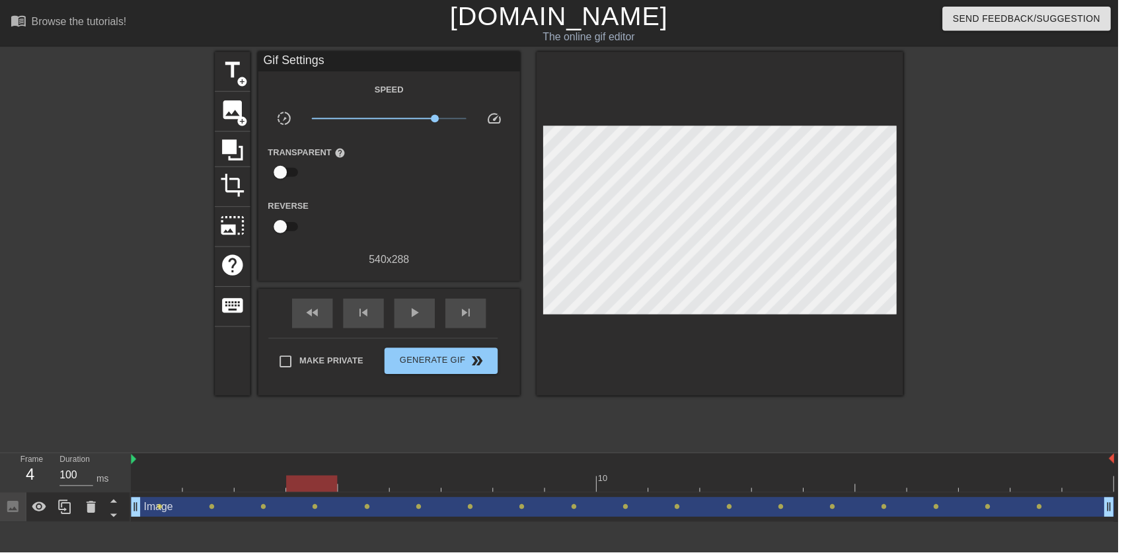
click at [406, 323] on div "play_arrow" at bounding box center [418, 316] width 41 height 30
click at [454, 367] on span "Generate Gif double_arrow" at bounding box center [445, 364] width 104 height 16
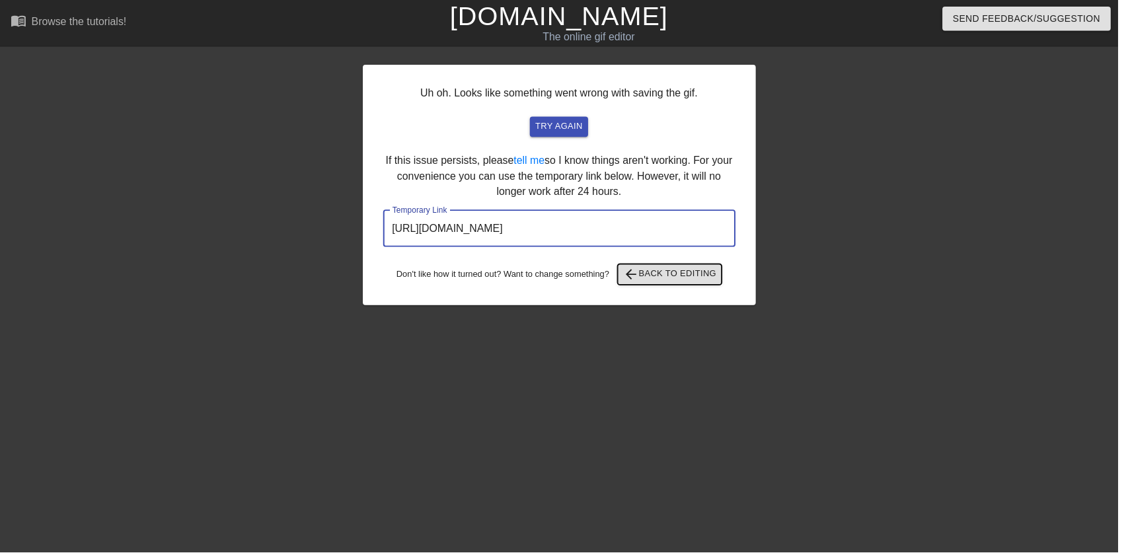
click at [701, 282] on span "arrow_back Back to Editing" at bounding box center [675, 277] width 94 height 16
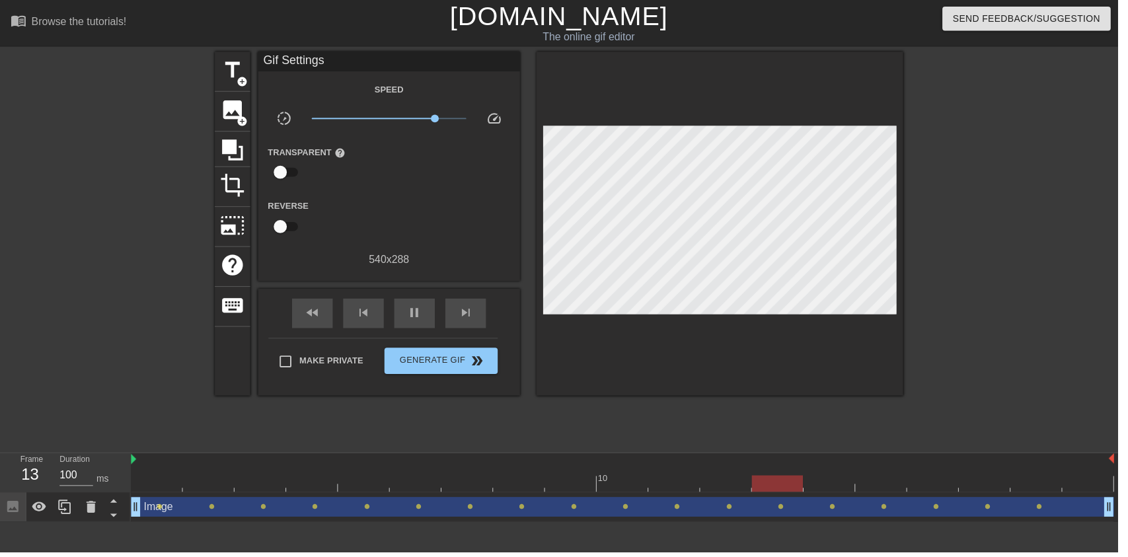
click at [417, 320] on span "pause" at bounding box center [418, 315] width 16 height 16
click at [419, 315] on span "play_arrow" at bounding box center [418, 315] width 16 height 16
click at [414, 318] on span "pause" at bounding box center [418, 315] width 16 height 16
click at [414, 310] on span "play_arrow" at bounding box center [418, 315] width 16 height 16
click at [427, 303] on div "pause" at bounding box center [418, 316] width 41 height 30
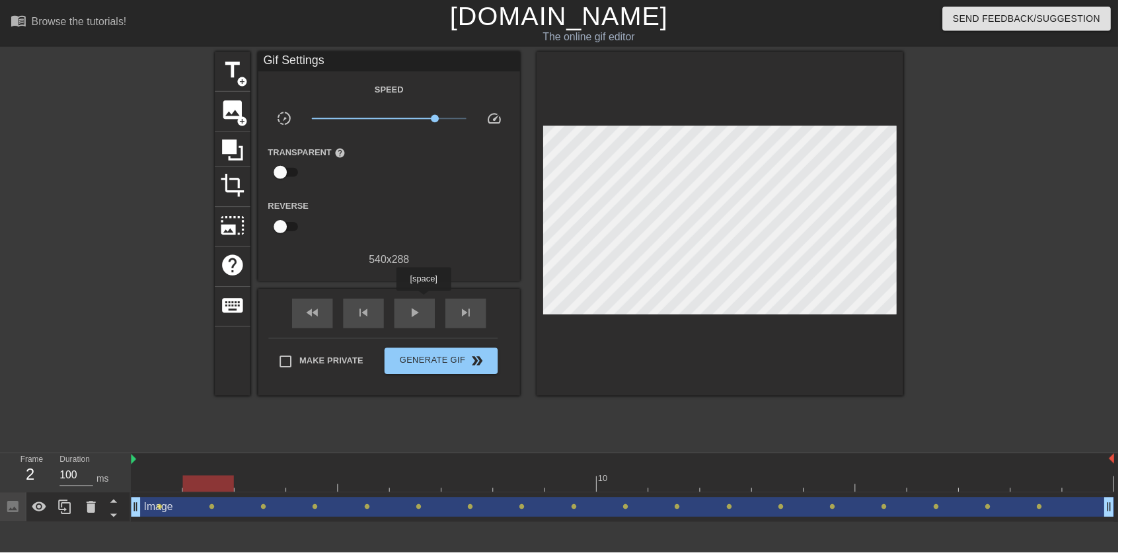
click at [417, 311] on span "play_arrow" at bounding box center [418, 315] width 16 height 16
click at [436, 307] on div "pause" at bounding box center [418, 316] width 41 height 30
click at [474, 371] on span "double_arrow" at bounding box center [482, 364] width 16 height 16
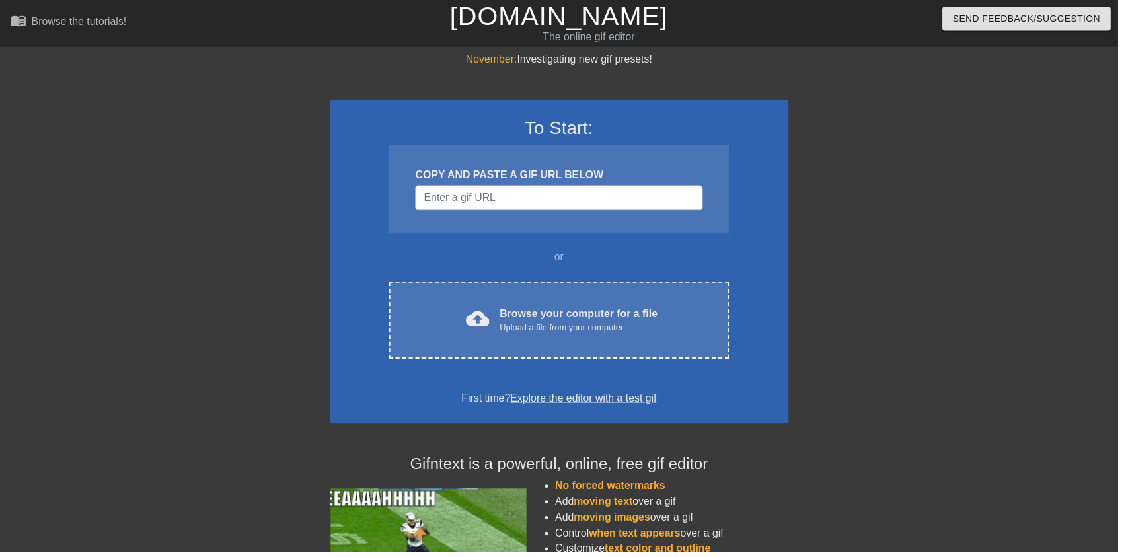
click at [567, 335] on div "Upload a file from your computer" at bounding box center [583, 330] width 159 height 13
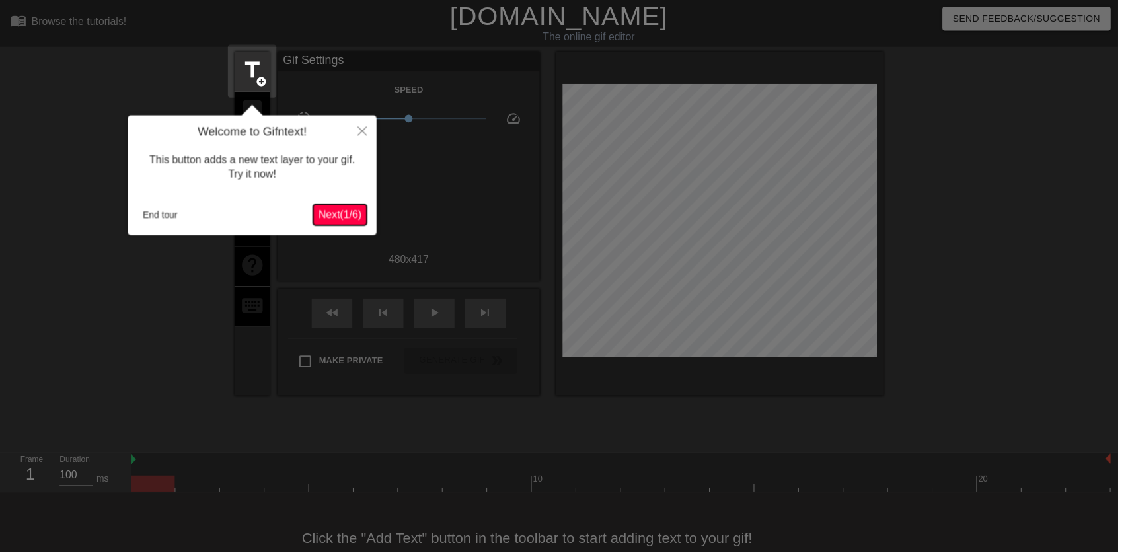
scroll to position [26, 0]
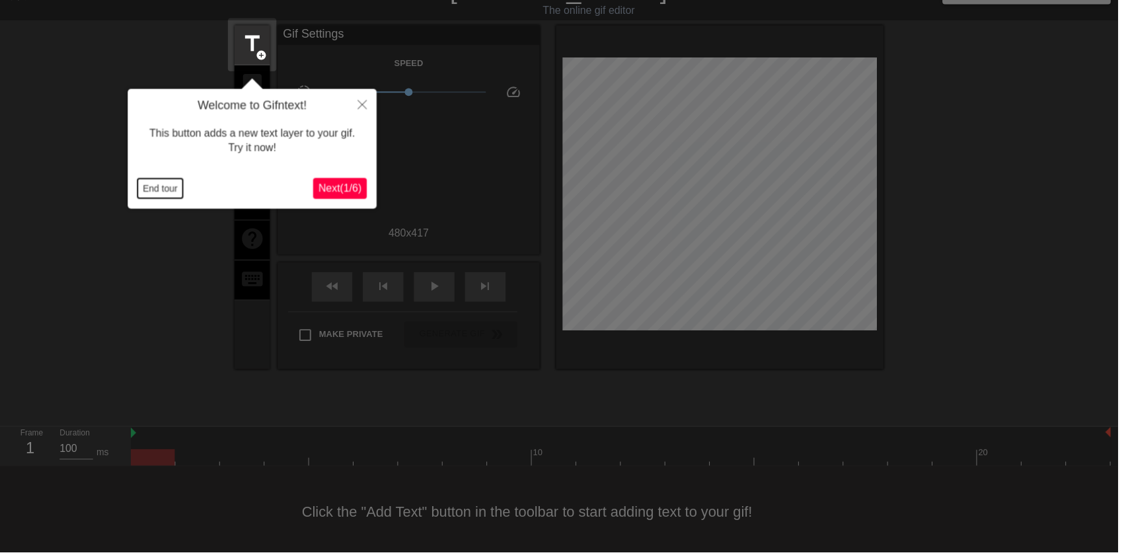
click at [168, 191] on button "End tour" at bounding box center [162, 190] width 46 height 20
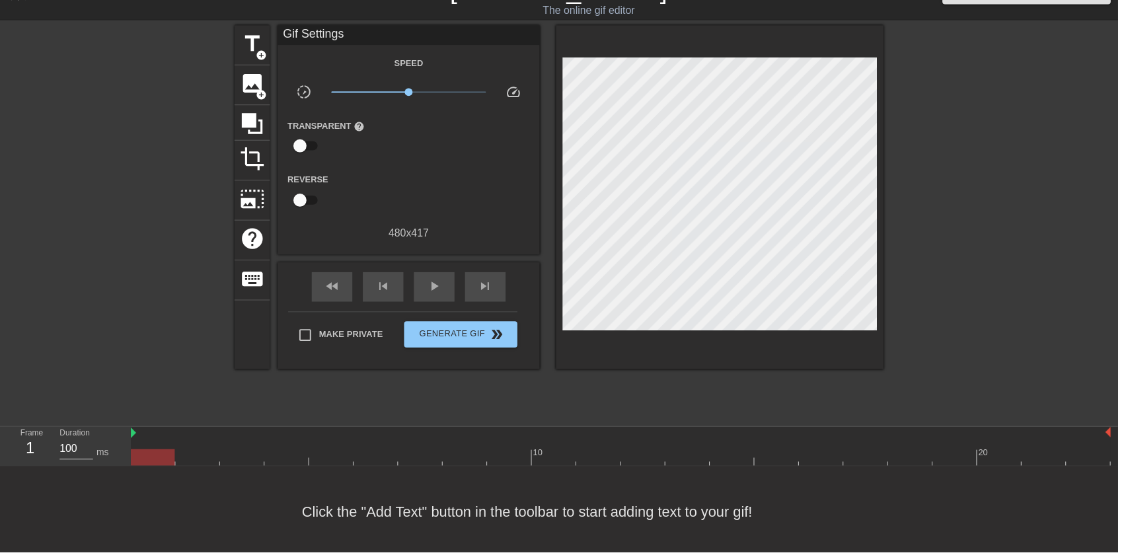
click at [256, 91] on span "image" at bounding box center [254, 84] width 25 height 25
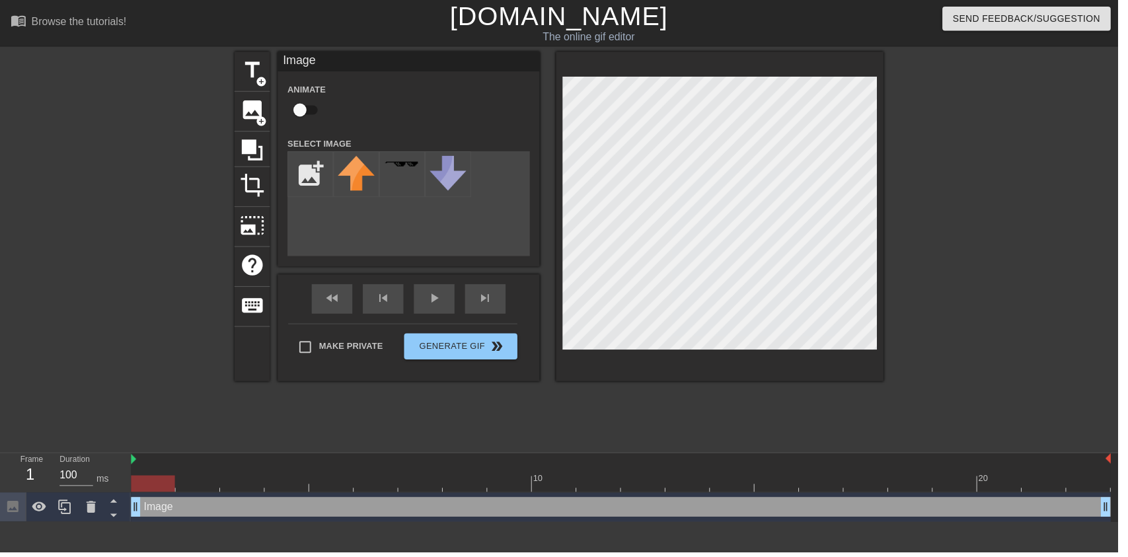
scroll to position [0, 0]
click at [317, 98] on input "checkbox" at bounding box center [302, 110] width 75 height 25
click at [296, 120] on input "checkbox" at bounding box center [314, 110] width 75 height 25
click at [312, 161] on input "file" at bounding box center [313, 175] width 45 height 45
click at [305, 106] on input "checkbox" at bounding box center [302, 110] width 75 height 25
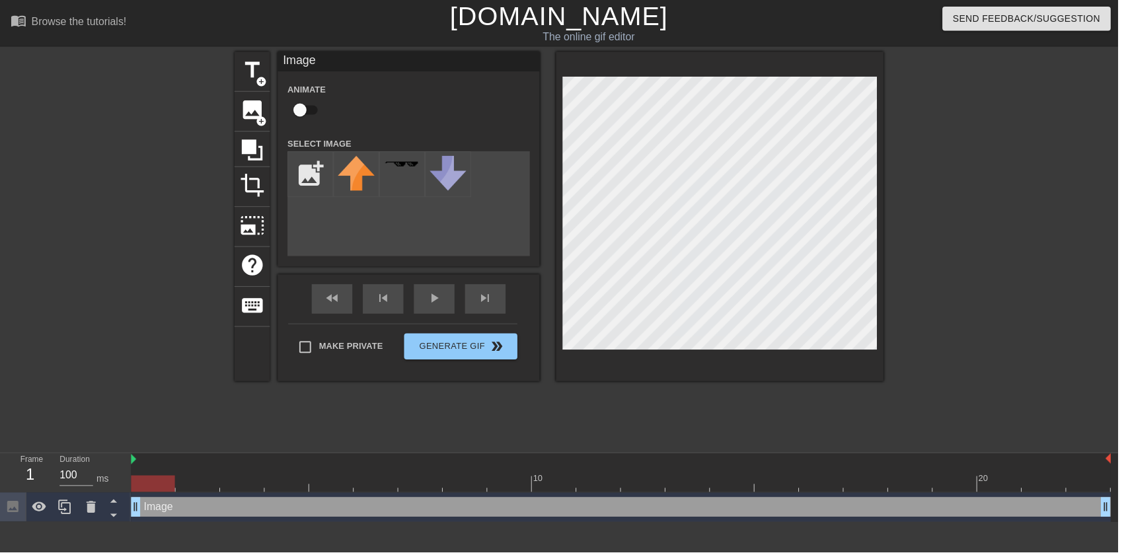
checkbox input "true"
click at [332, 169] on input "file" at bounding box center [313, 175] width 45 height 45
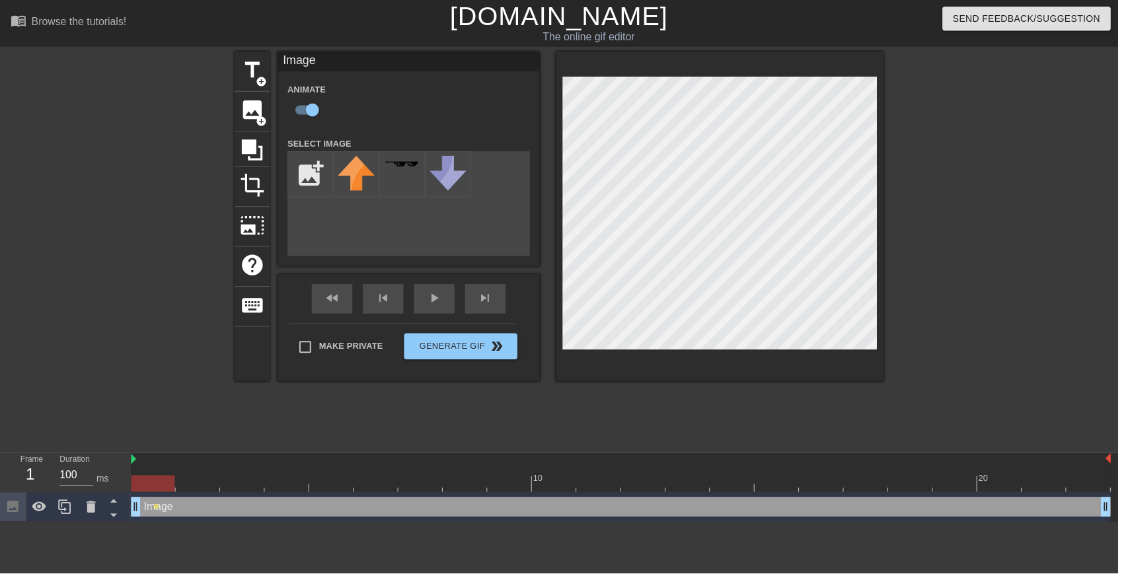
type input "C:\fakepath\330971598_719403286344300_7218715197563778509_n (1) (1).png"
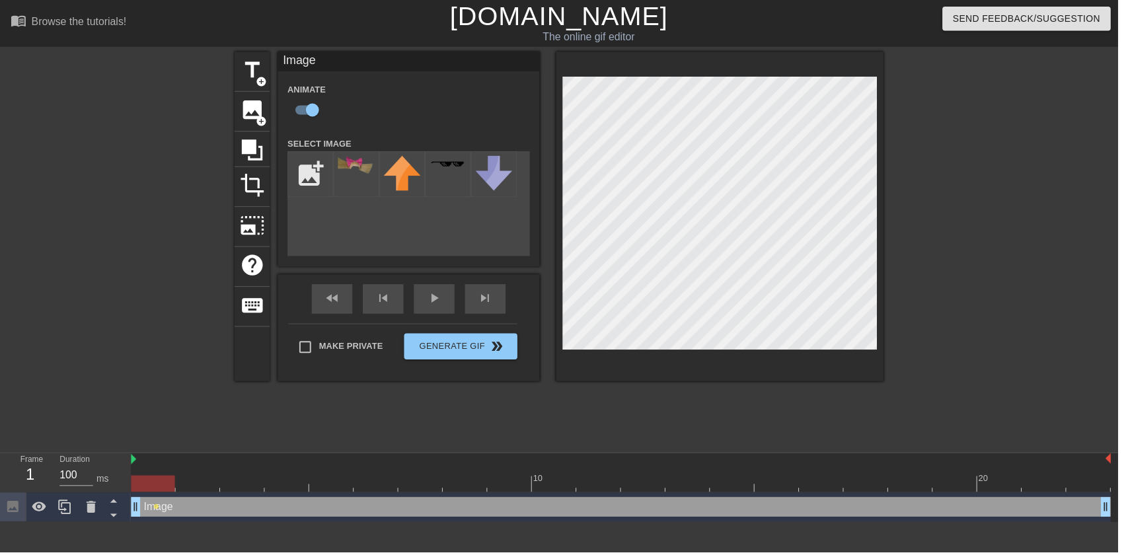
click at [359, 193] on div at bounding box center [359, 176] width 46 height 46
click at [92, 509] on icon at bounding box center [91, 511] width 9 height 12
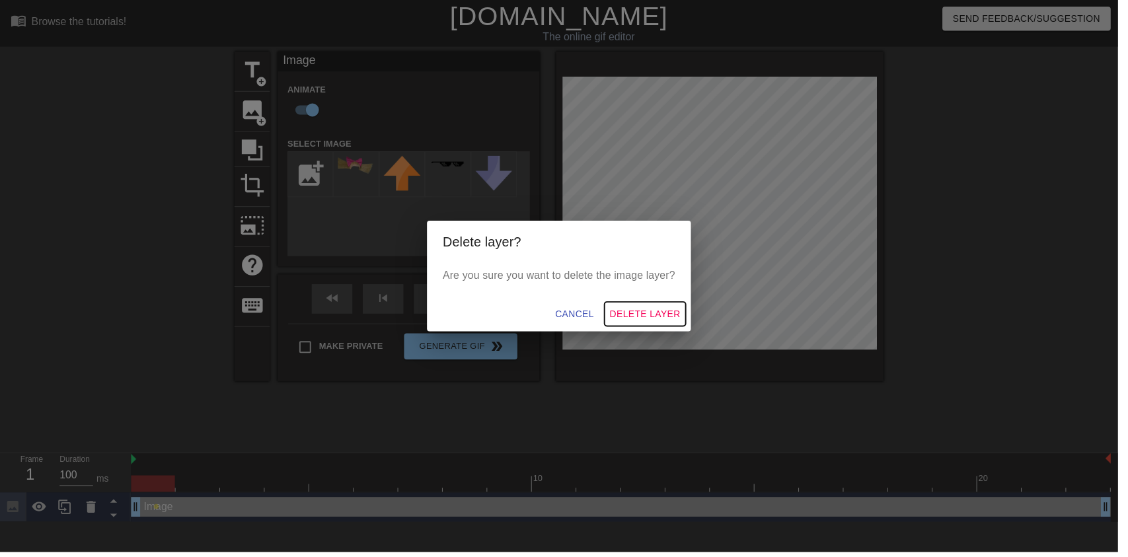
click at [680, 325] on span "Delete Layer" at bounding box center [650, 316] width 71 height 17
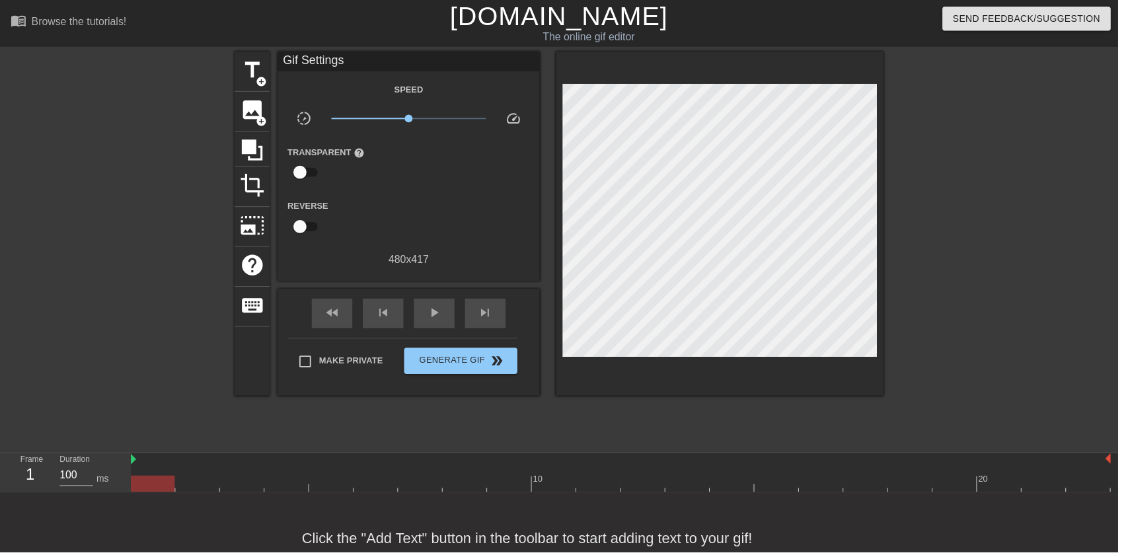
click at [257, 111] on span "image" at bounding box center [254, 110] width 25 height 25
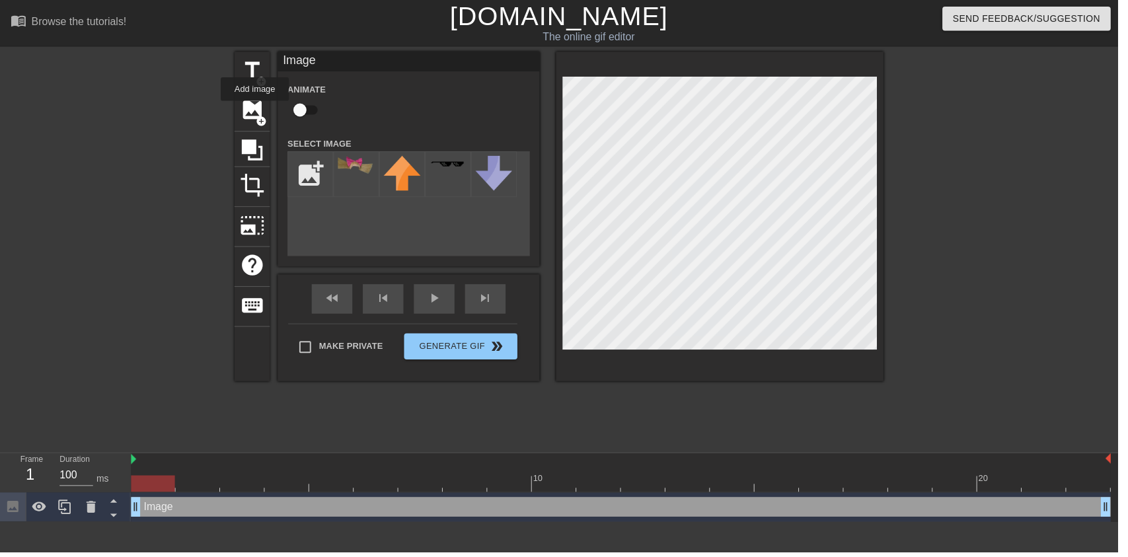
click at [297, 117] on input "checkbox" at bounding box center [302, 110] width 75 height 25
checkbox input "true"
click at [308, 170] on input "file" at bounding box center [313, 175] width 45 height 45
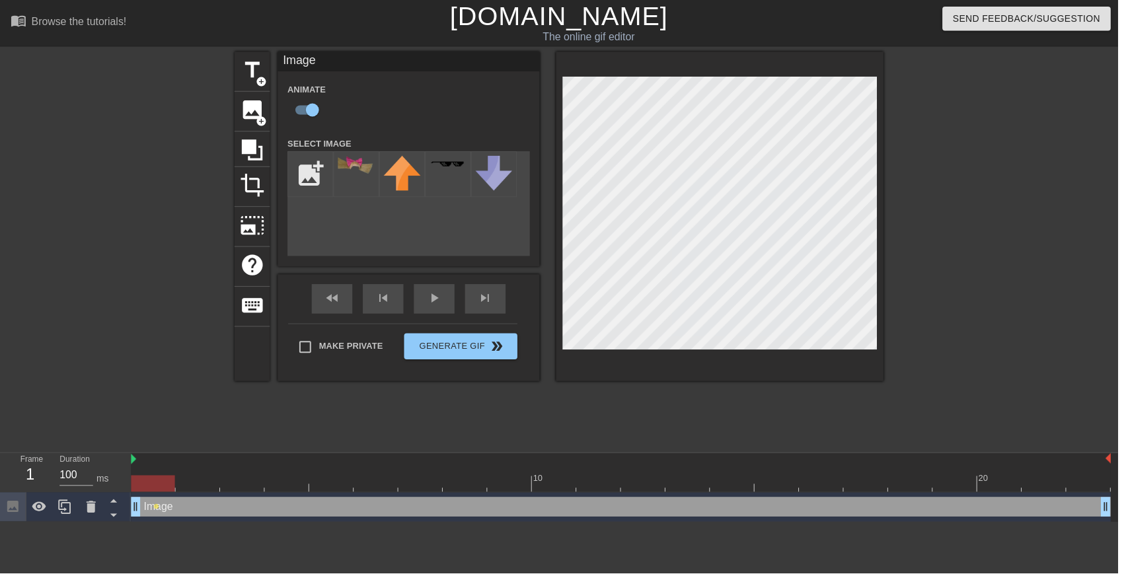
type input "C:\fakepath\330971598_719403286344300_7218715197563778509_n (1) (1) (1).png"
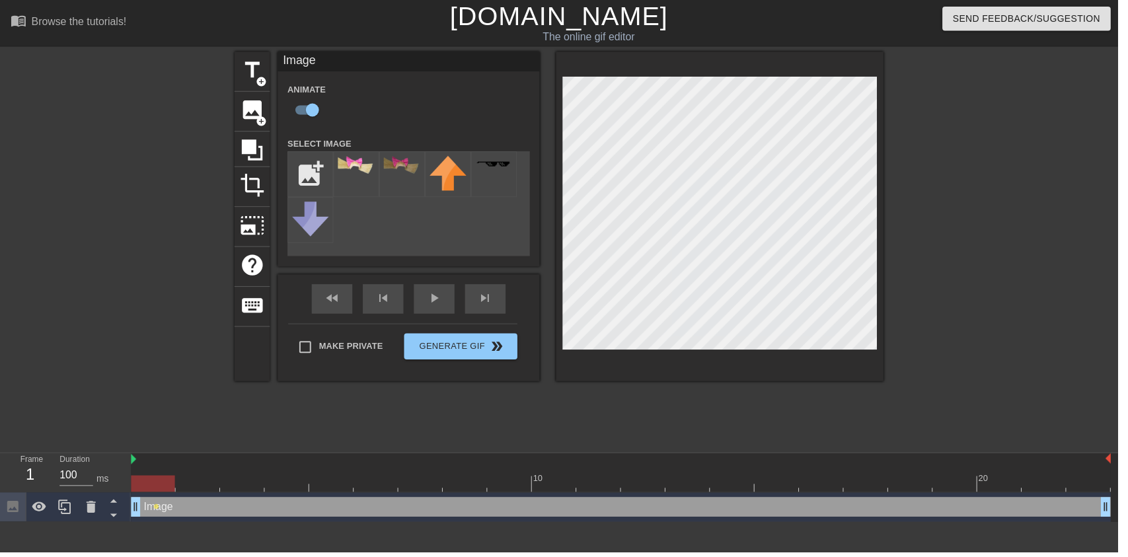
click at [349, 172] on img at bounding box center [359, 166] width 37 height 18
click at [452, 300] on div "fast_rewind skip_previous play_arrow skip_next" at bounding box center [412, 302] width 215 height 50
click at [432, 303] on div "play_arrow" at bounding box center [437, 302] width 41 height 30
click at [423, 300] on div "fast_rewind skip_previous pause skip_next" at bounding box center [412, 302] width 215 height 50
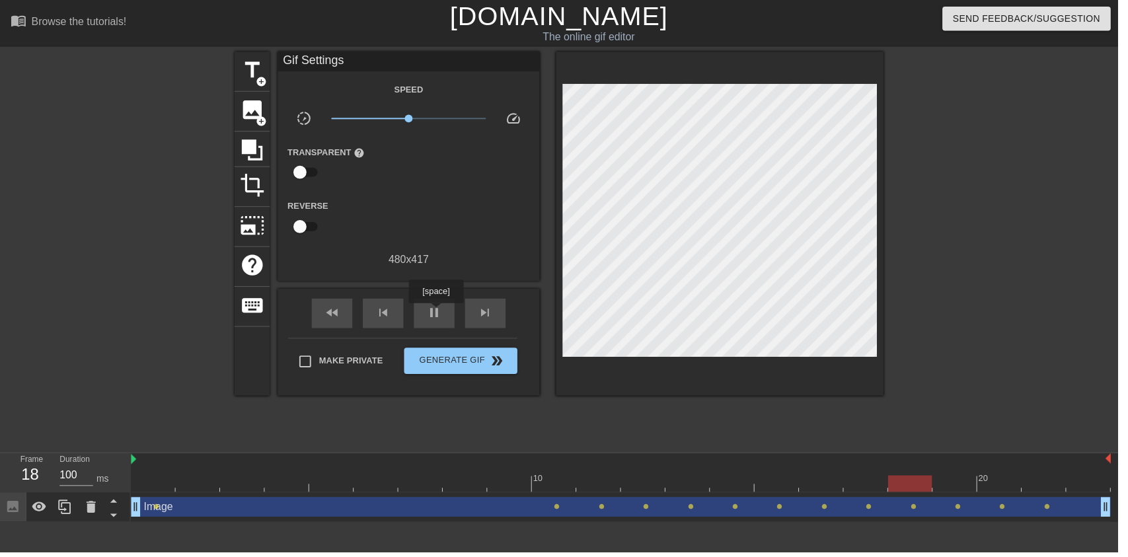
click at [421, 509] on div "Image drag_handle drag_handle" at bounding box center [626, 511] width 988 height 20
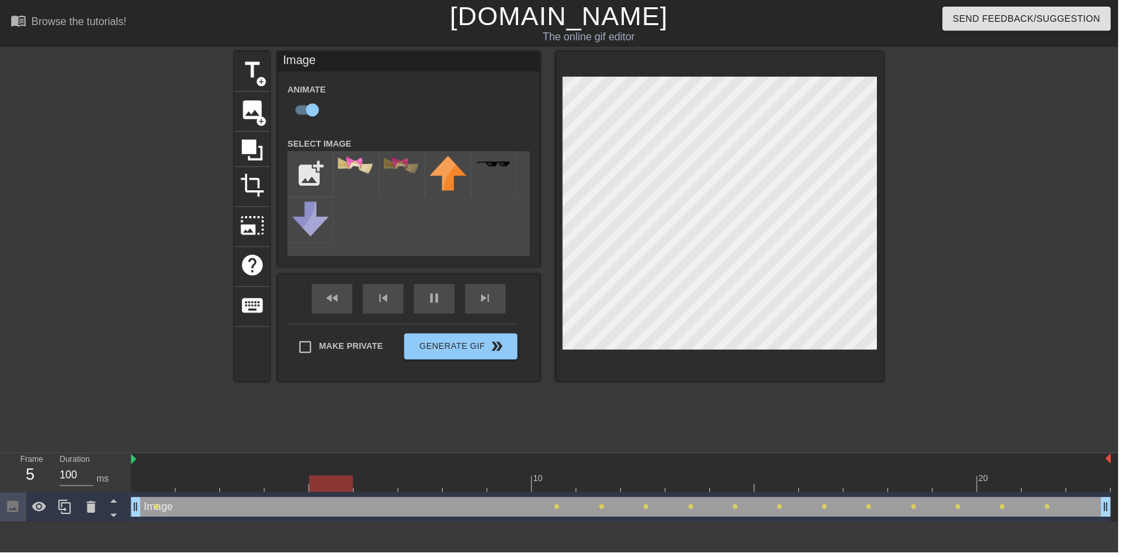
click at [444, 312] on div "pause" at bounding box center [437, 302] width 41 height 30
click at [445, 312] on div "play_arrow" at bounding box center [437, 302] width 41 height 30
